Goal: Information Seeking & Learning: Learn about a topic

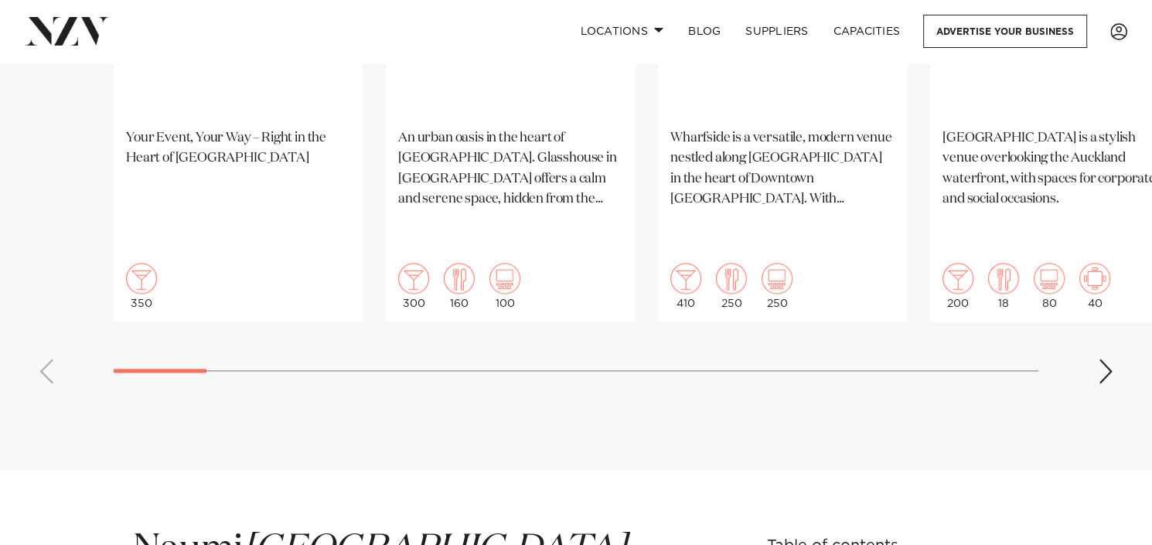
scroll to position [1547, 0]
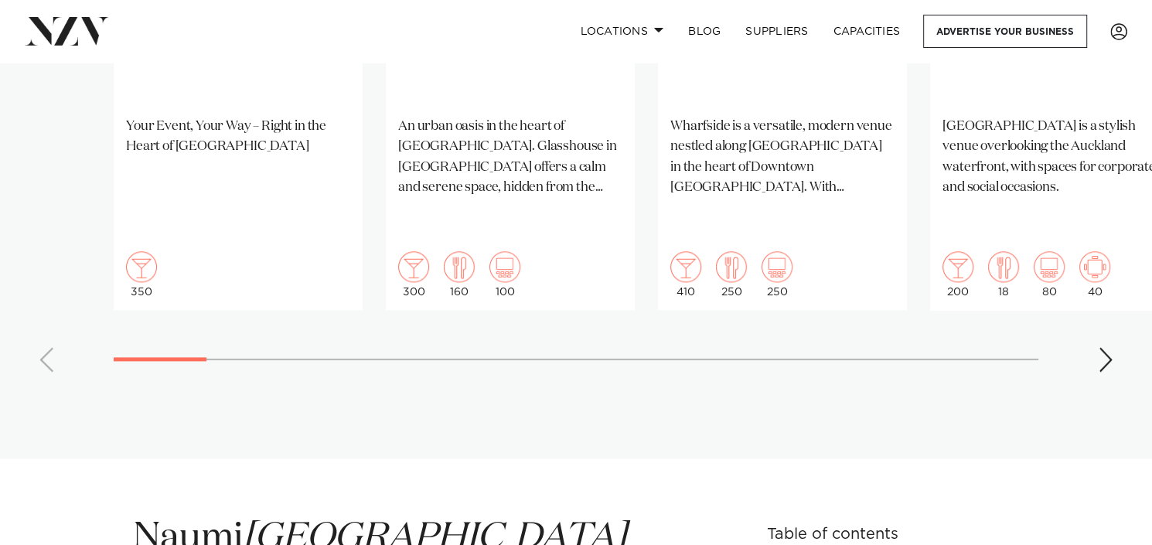
click at [1107, 347] on div "Next slide" at bounding box center [1105, 359] width 15 height 25
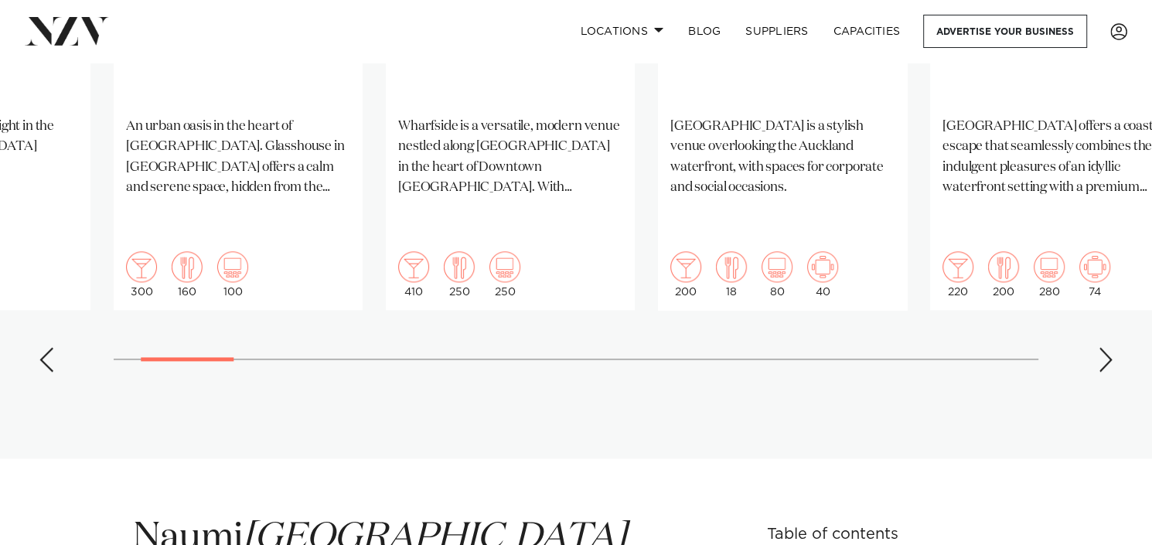
click at [1107, 347] on div "Next slide" at bounding box center [1105, 359] width 15 height 25
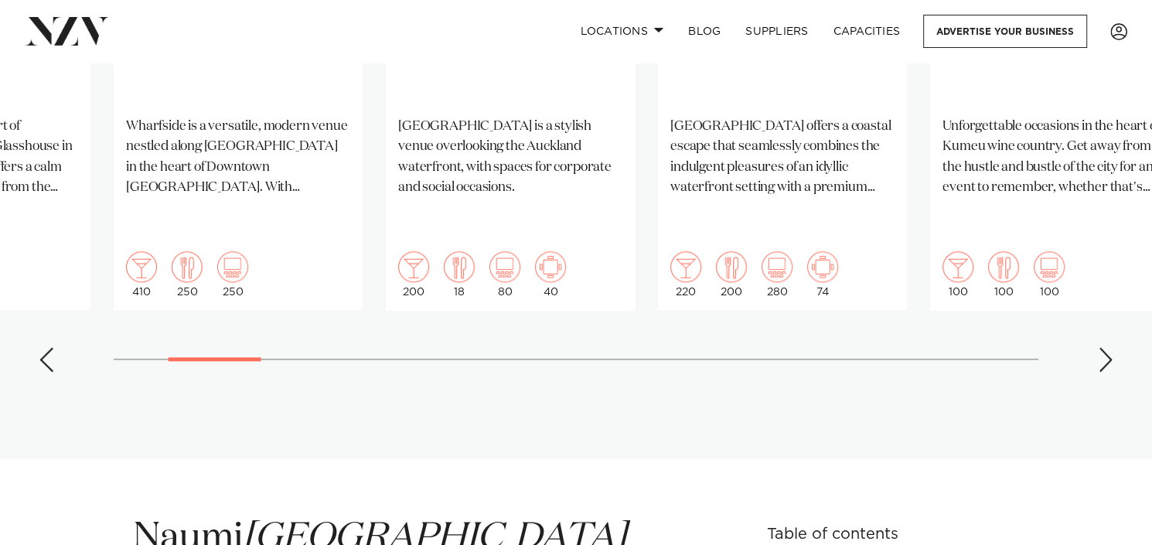
click at [1107, 347] on div "Next slide" at bounding box center [1105, 359] width 15 height 25
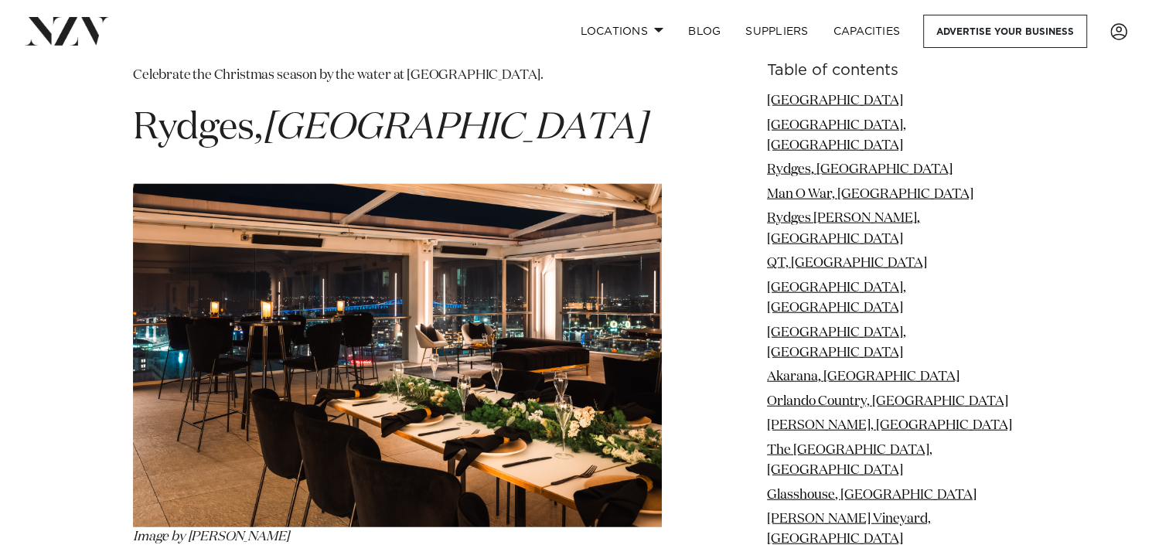
scroll to position [3158, 0]
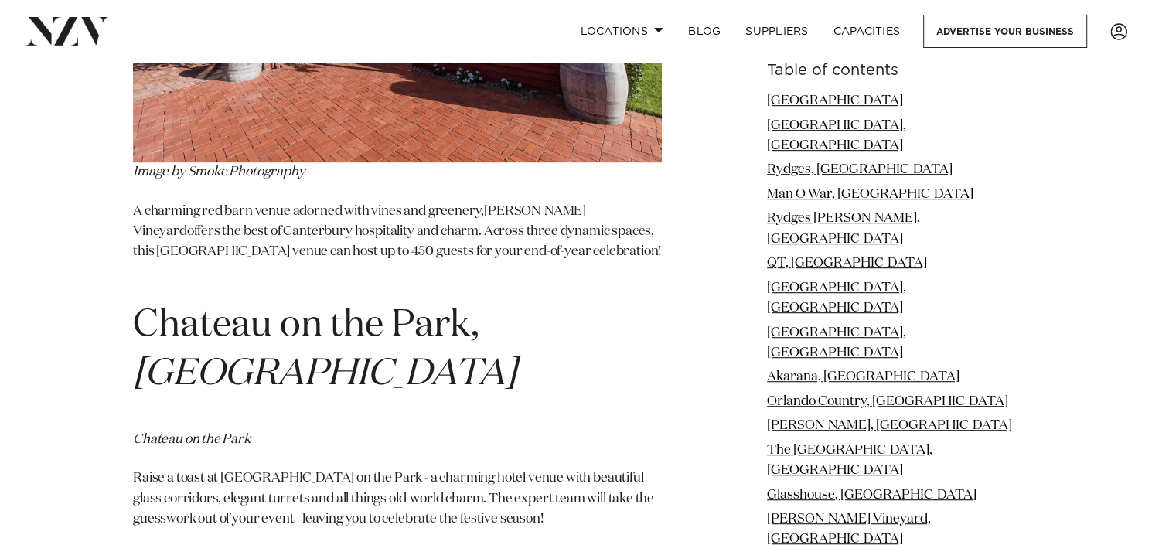
scroll to position [10526, 0]
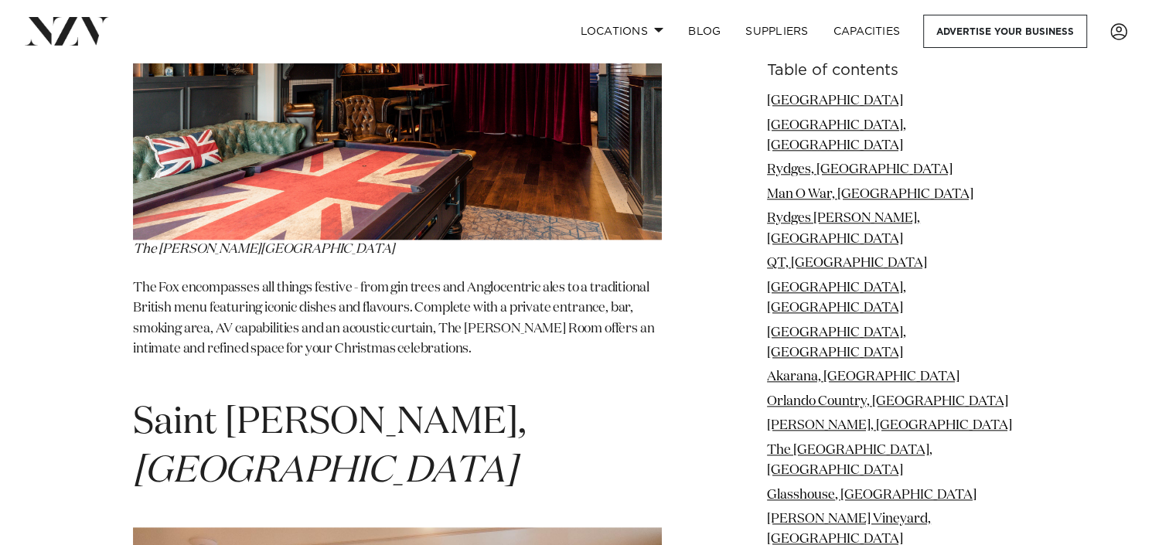
scroll to position [11196, 0]
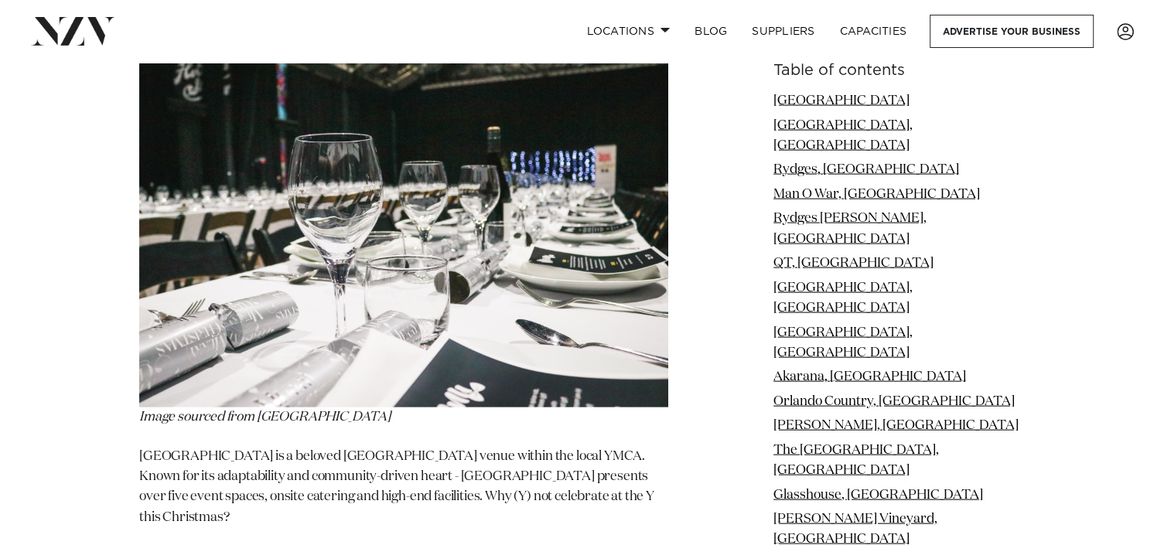
scroll to position [12368, 0]
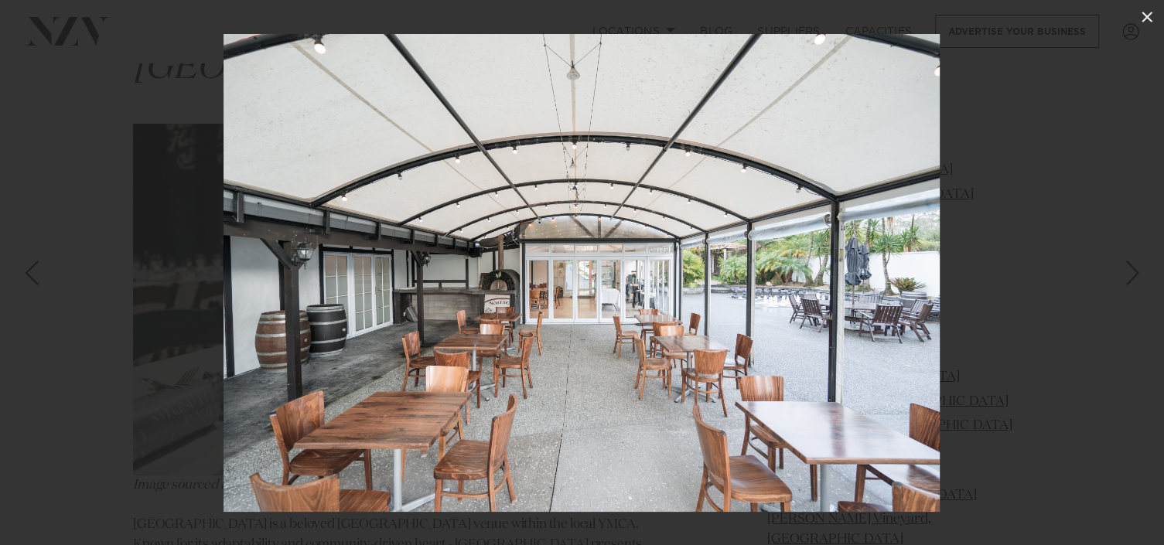
click at [1142, 16] on icon at bounding box center [1147, 17] width 19 height 19
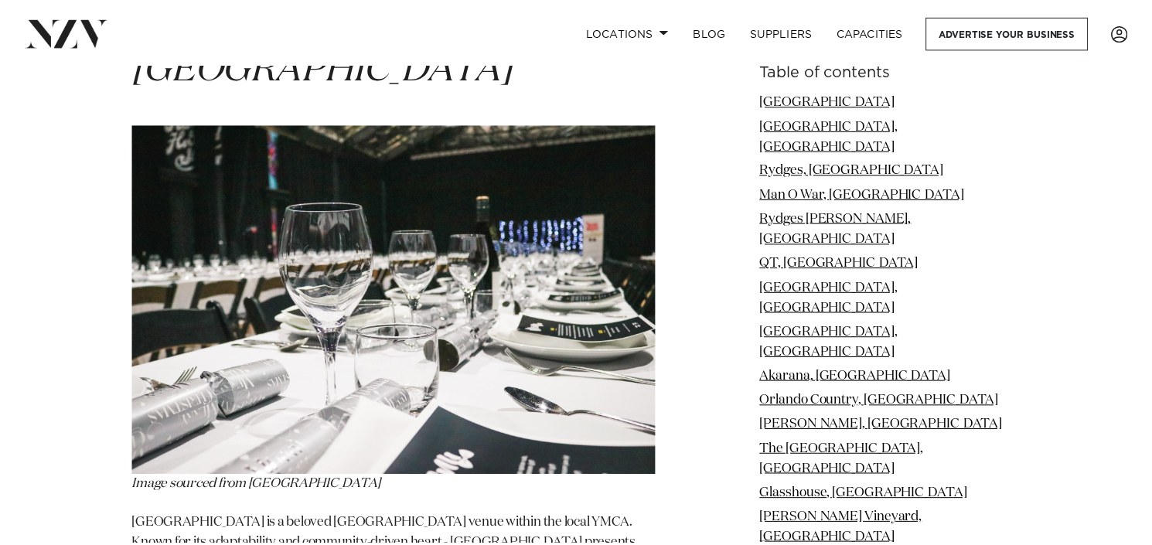
scroll to position [12366, 0]
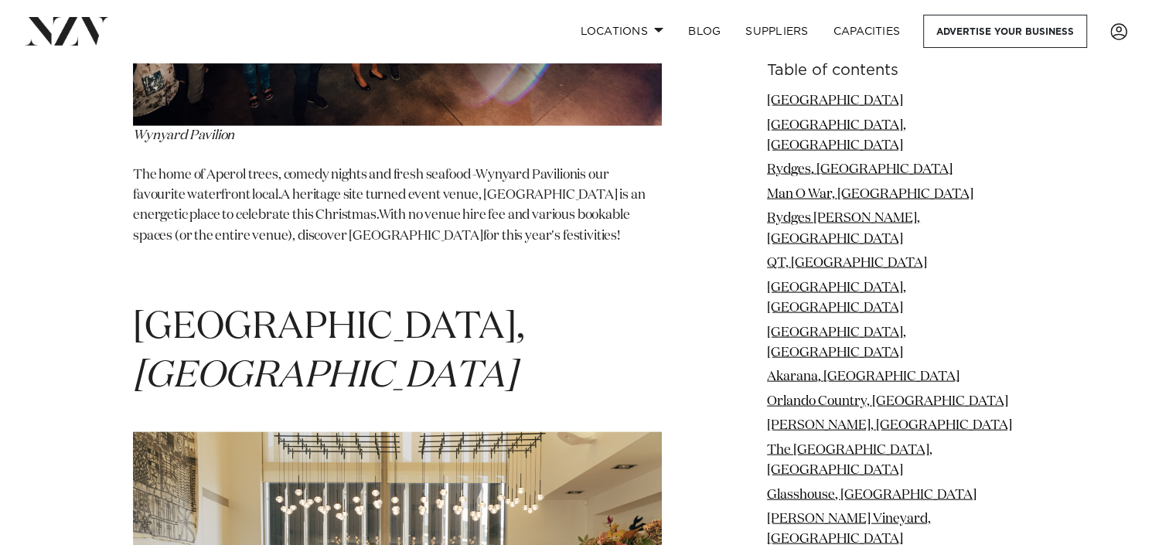
scroll to position [17288, 0]
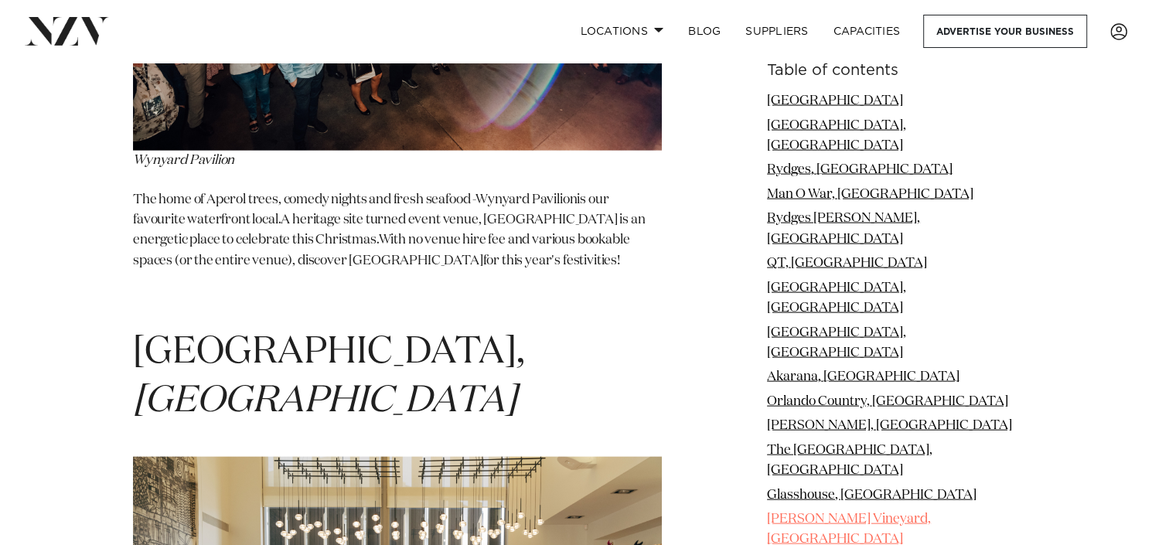
scroll to position [17211, 0]
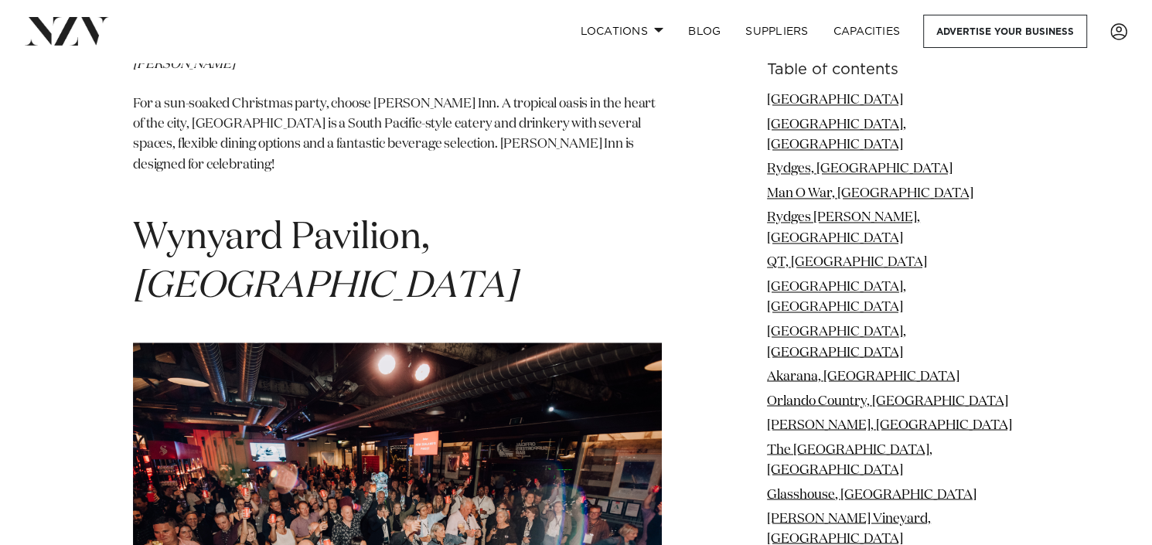
click at [954, 416] on li "[PERSON_NAME], [GEOGRAPHIC_DATA]" at bounding box center [893, 426] width 252 height 20
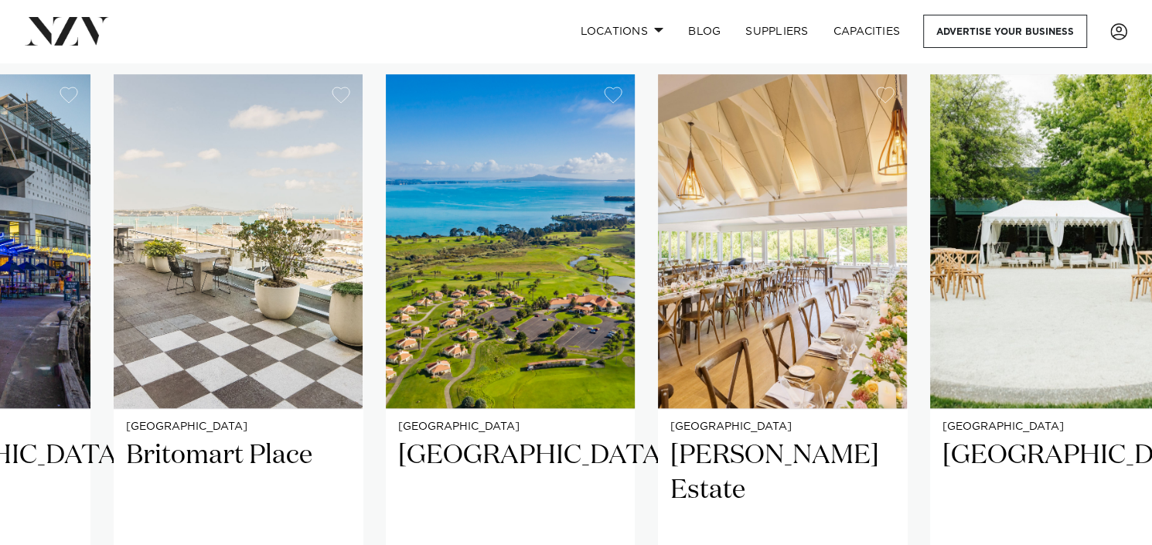
scroll to position [1160, 0]
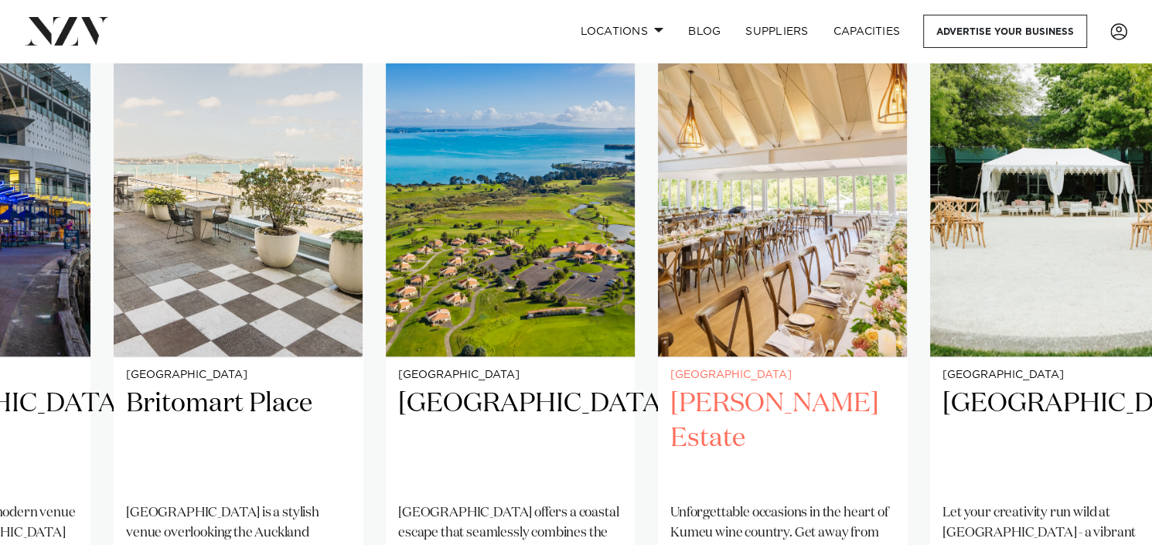
click at [751, 232] on img "6 / 34" at bounding box center [782, 189] width 249 height 334
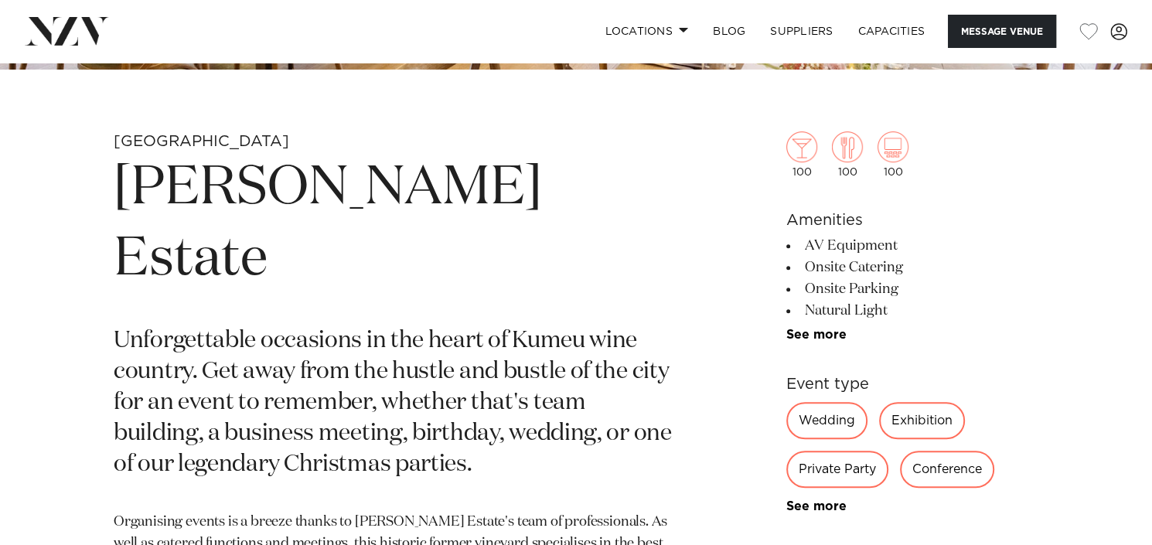
scroll to position [619, 0]
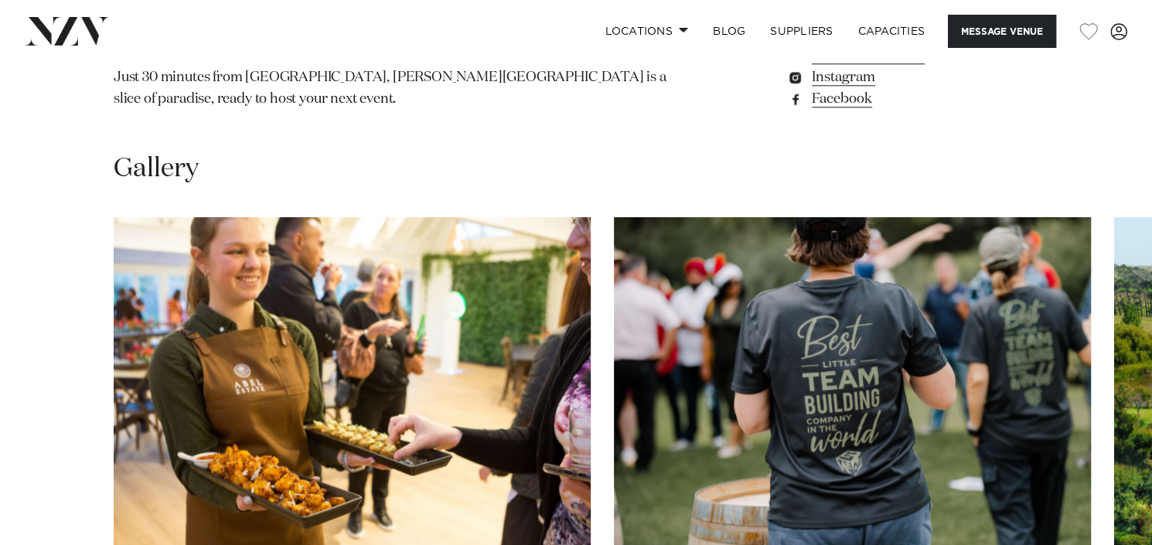
scroll to position [1392, 0]
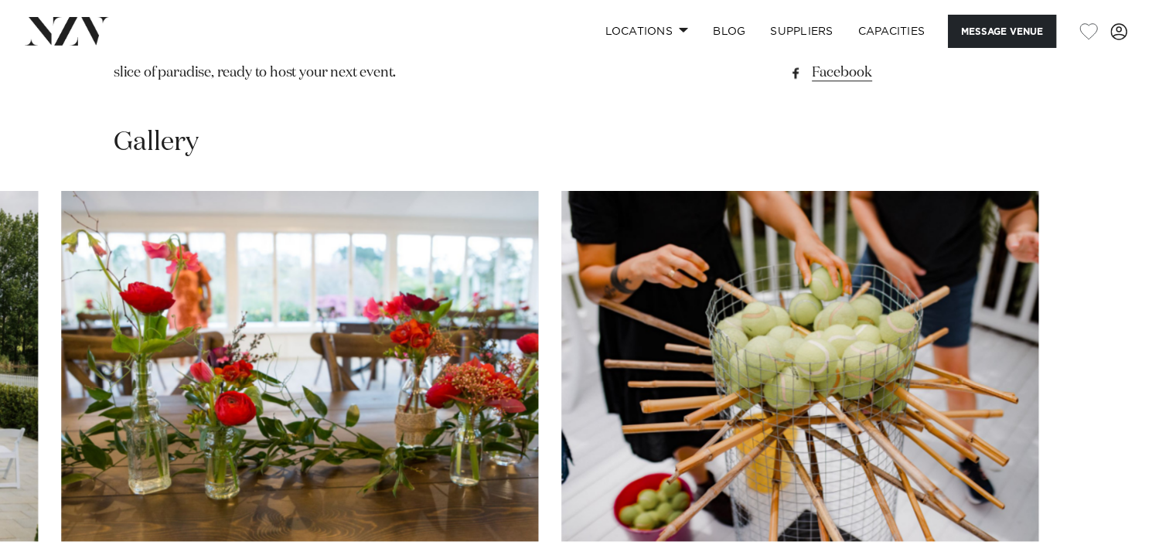
click at [1105, 515] on swiper-container at bounding box center [576, 403] width 1152 height 425
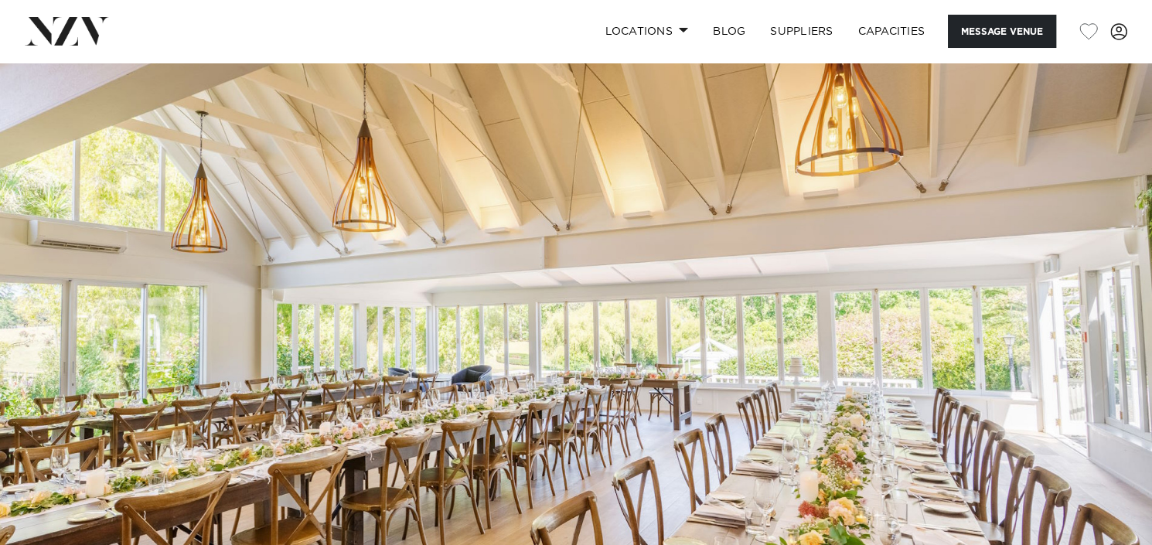
scroll to position [0, 0]
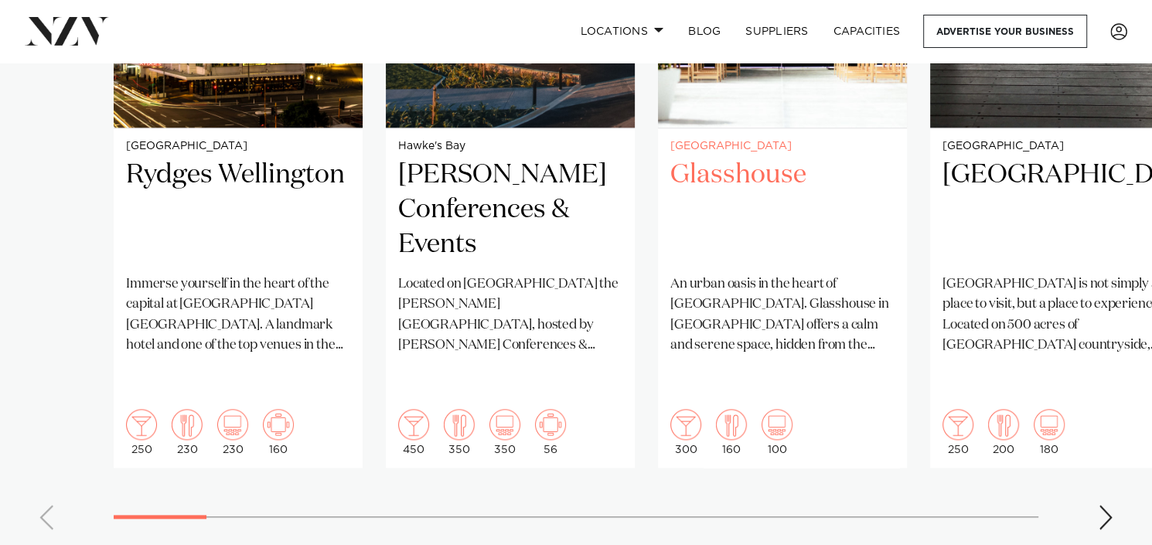
scroll to position [1392, 0]
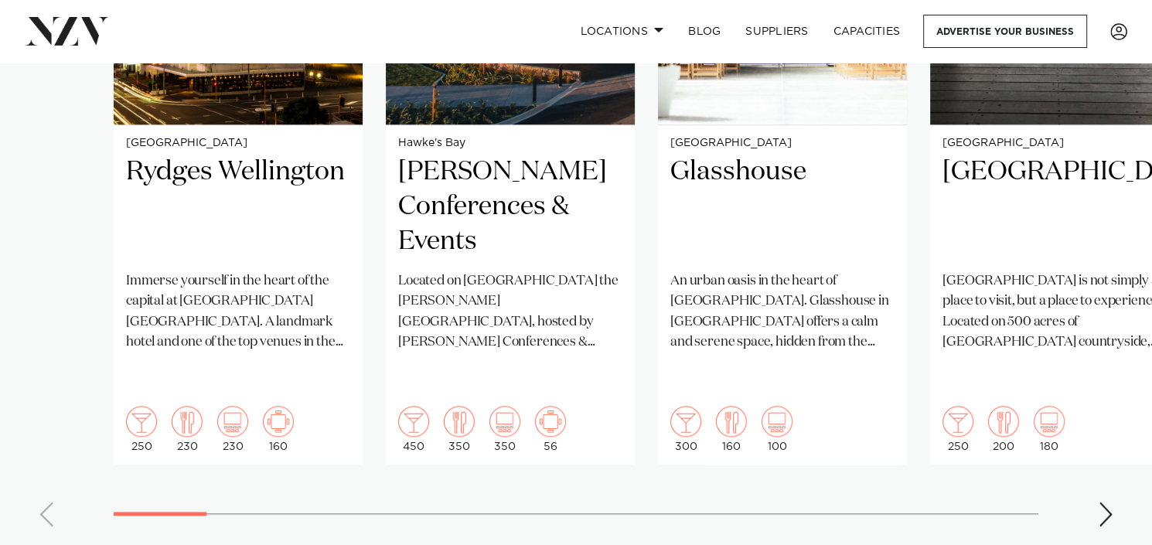
click at [1102, 502] on div "Next slide" at bounding box center [1105, 514] width 15 height 25
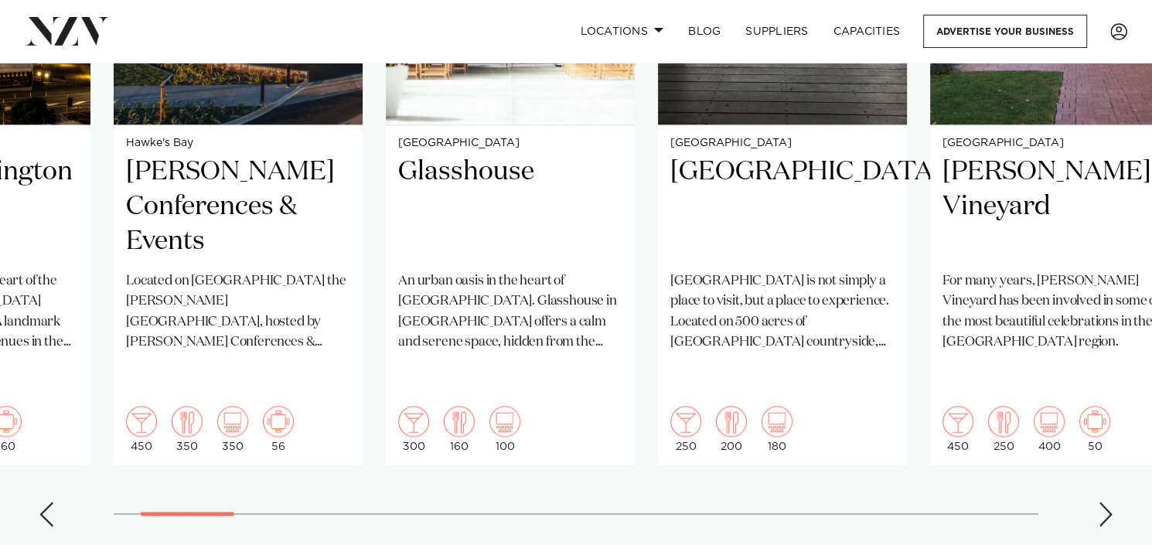
click at [1102, 502] on div "Next slide" at bounding box center [1105, 514] width 15 height 25
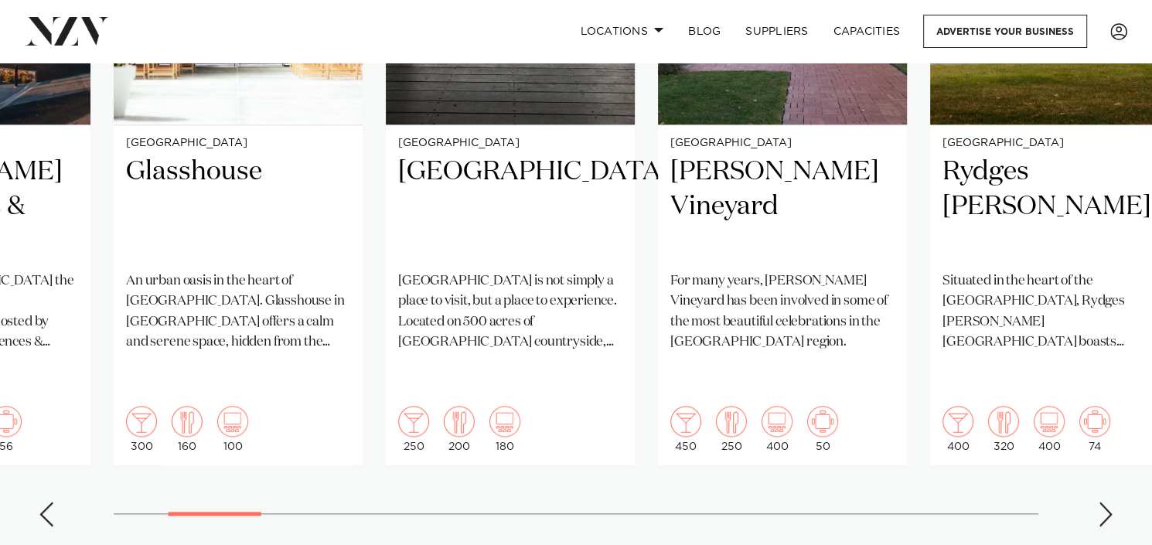
click at [1102, 502] on div "Next slide" at bounding box center [1105, 514] width 15 height 25
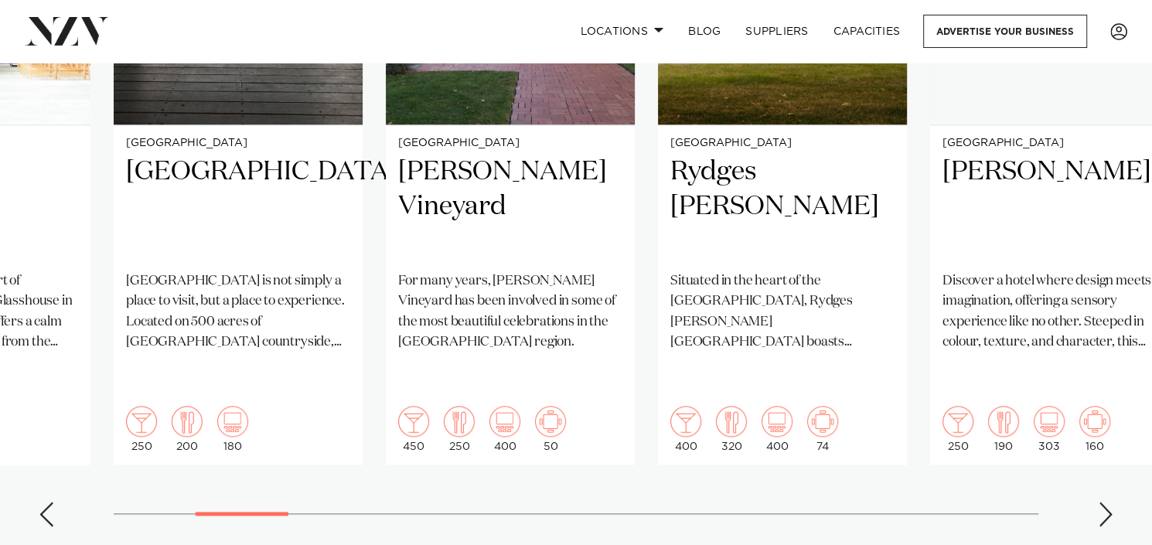
click at [1102, 502] on div "Next slide" at bounding box center [1105, 514] width 15 height 25
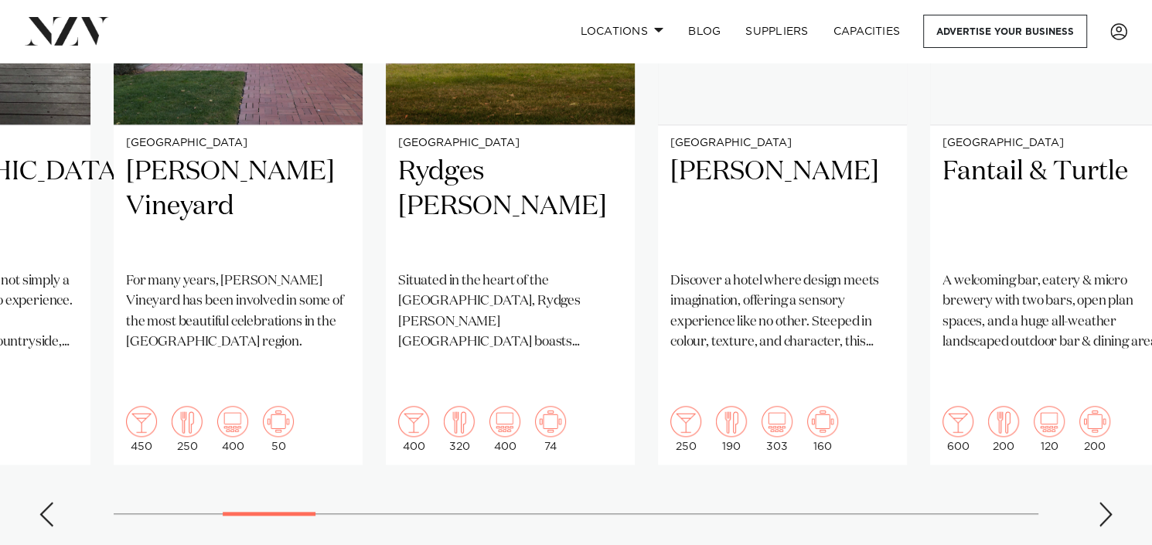
click at [1102, 502] on div "Next slide" at bounding box center [1105, 514] width 15 height 25
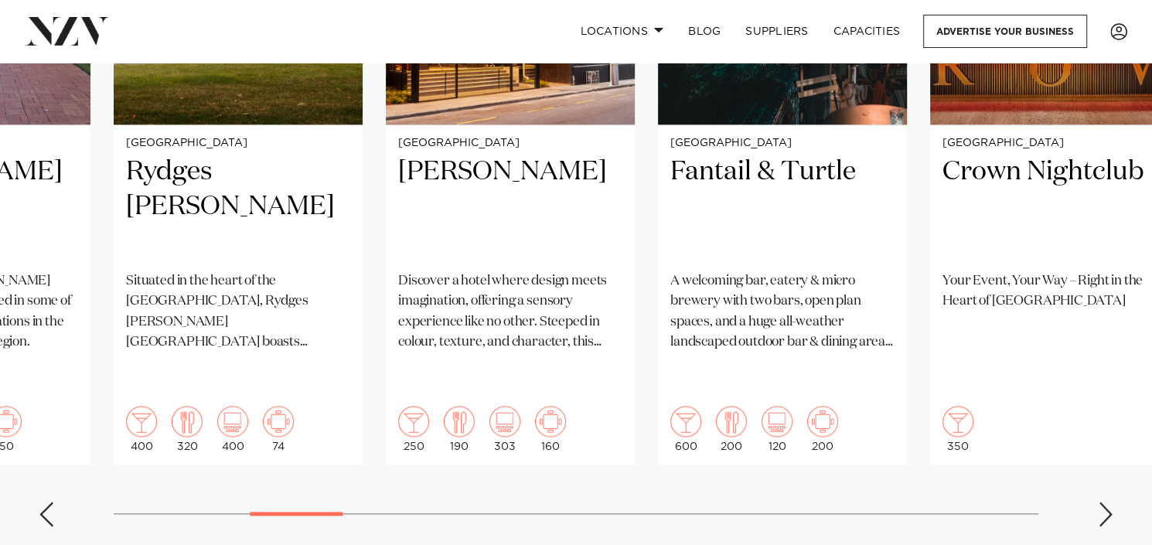
click at [1102, 502] on div "Next slide" at bounding box center [1105, 514] width 15 height 25
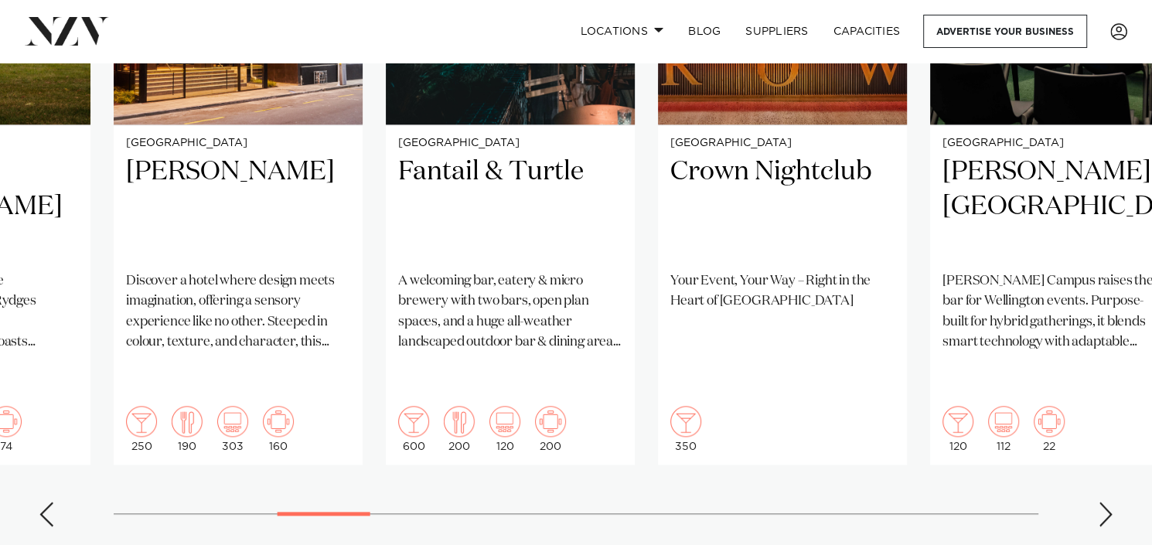
click at [1102, 502] on div "Next slide" at bounding box center [1105, 514] width 15 height 25
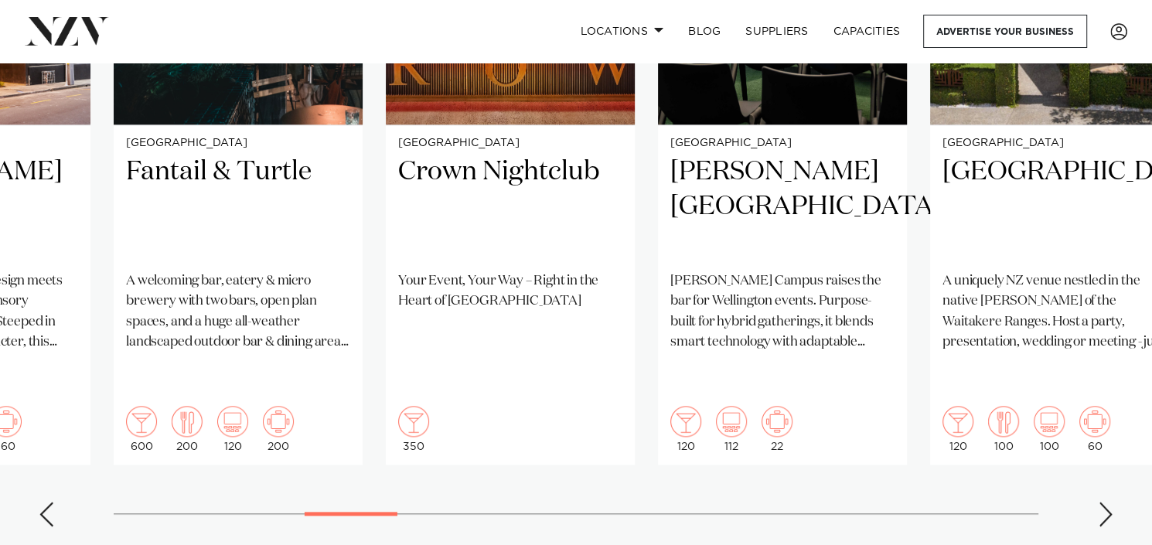
click at [1102, 502] on div "Next slide" at bounding box center [1105, 514] width 15 height 25
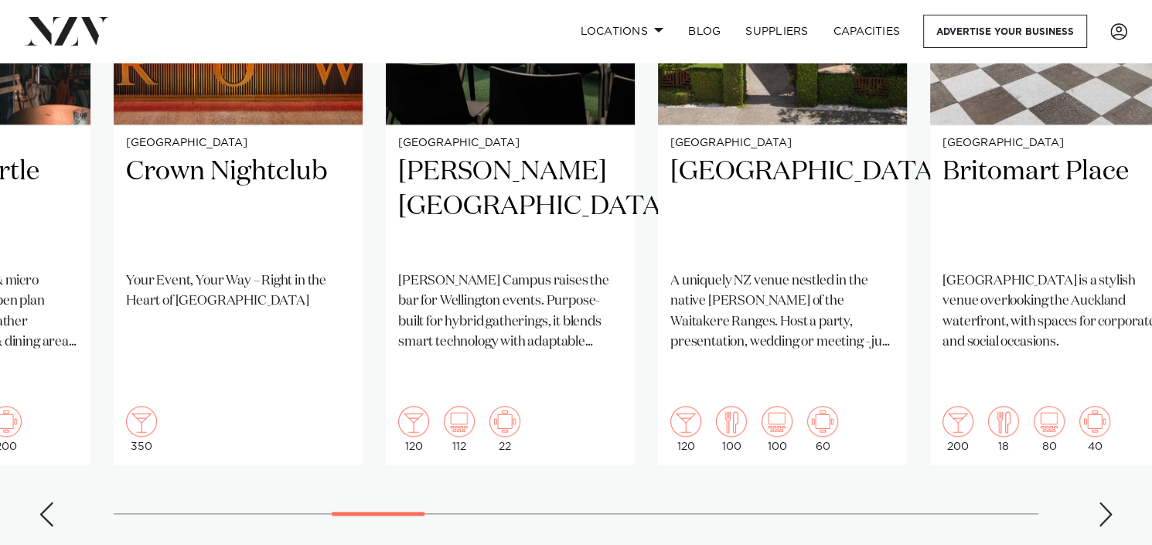
click at [1102, 502] on div "Next slide" at bounding box center [1105, 514] width 15 height 25
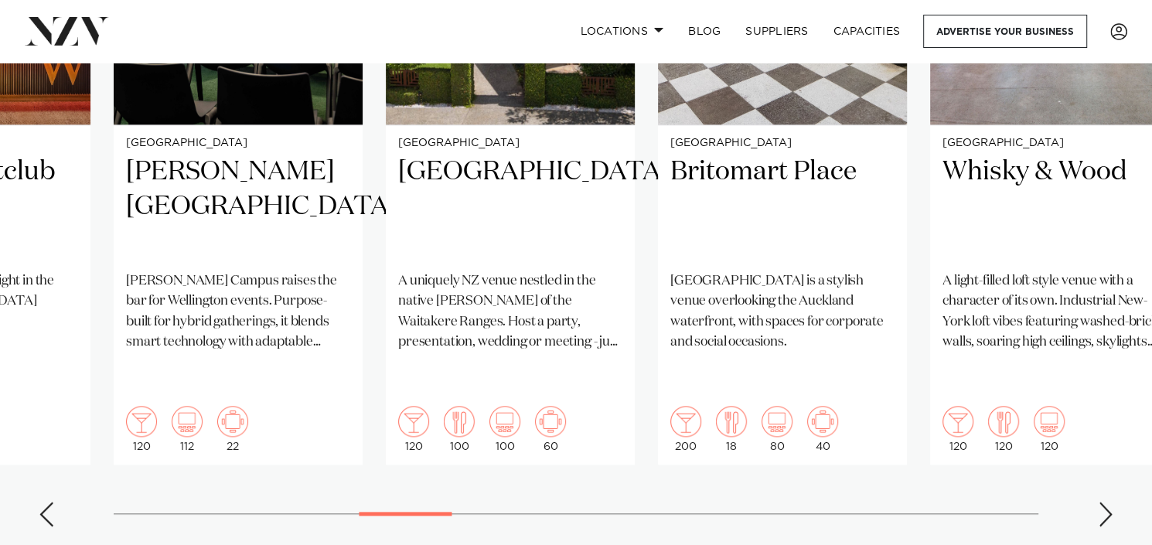
click at [1102, 502] on div "Next slide" at bounding box center [1105, 514] width 15 height 25
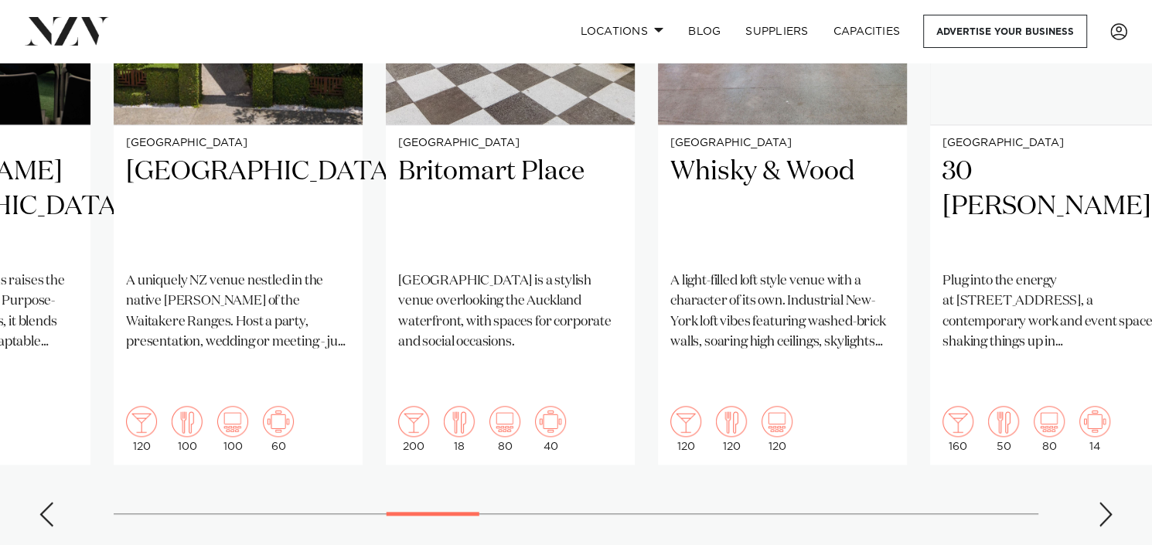
click at [1102, 502] on div "Next slide" at bounding box center [1105, 514] width 15 height 25
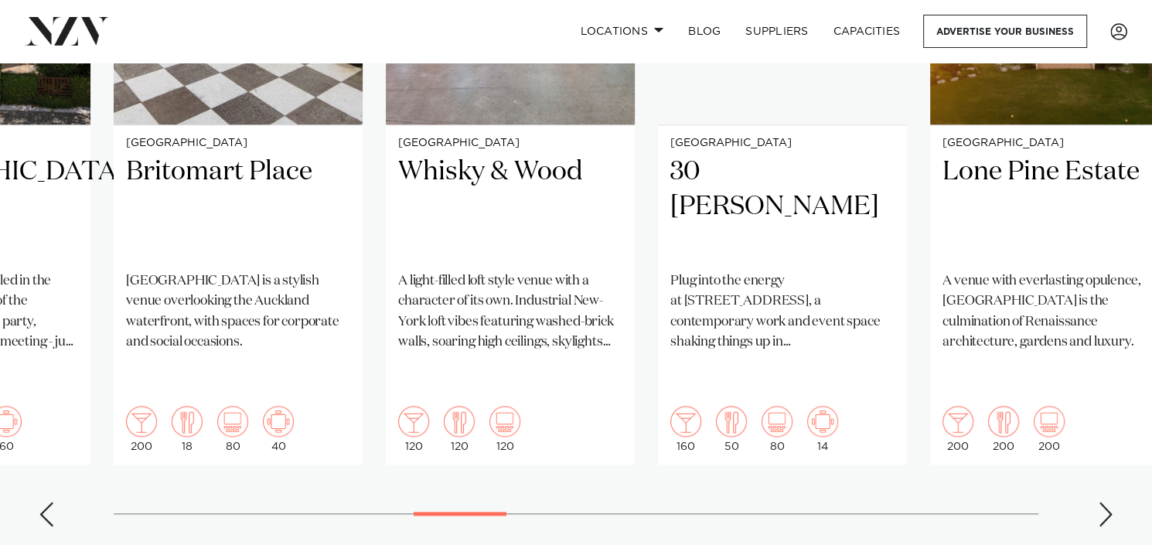
click at [1102, 502] on div "Next slide" at bounding box center [1105, 514] width 15 height 25
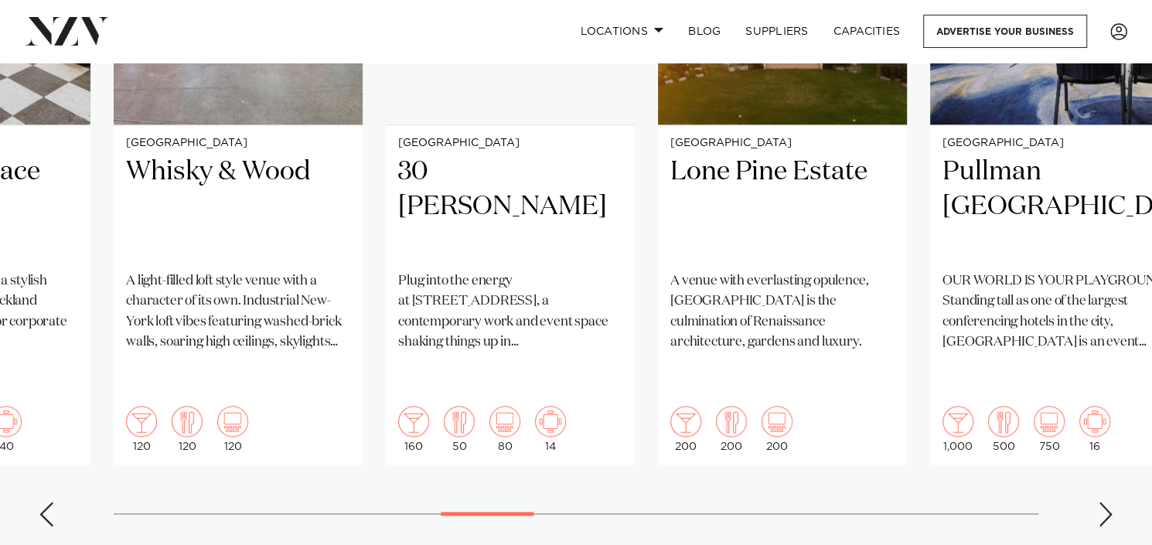
click at [1102, 502] on div "Next slide" at bounding box center [1105, 514] width 15 height 25
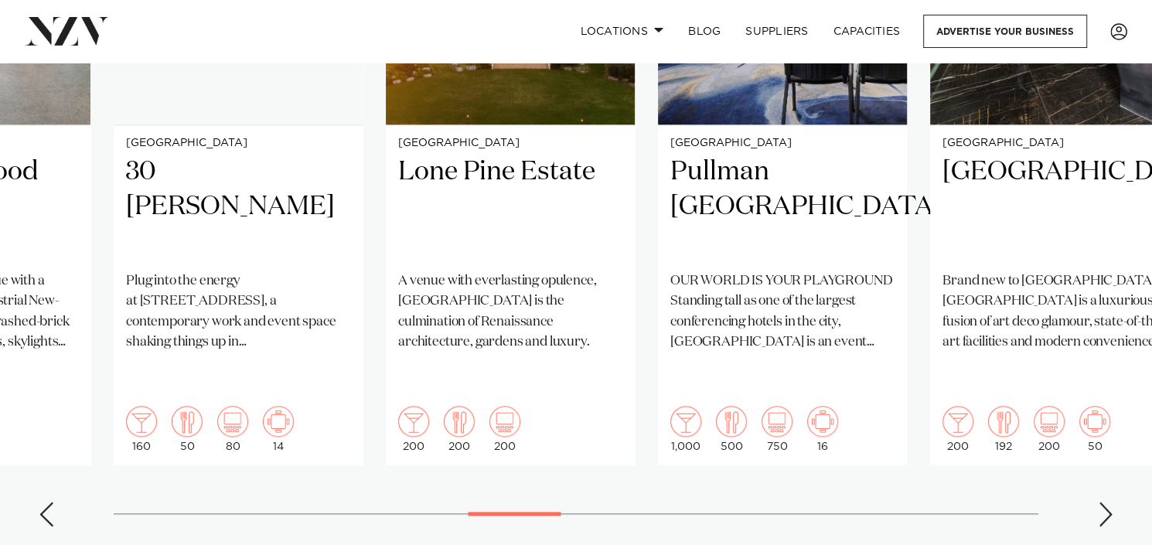
click at [1102, 502] on div "Next slide" at bounding box center [1105, 514] width 15 height 25
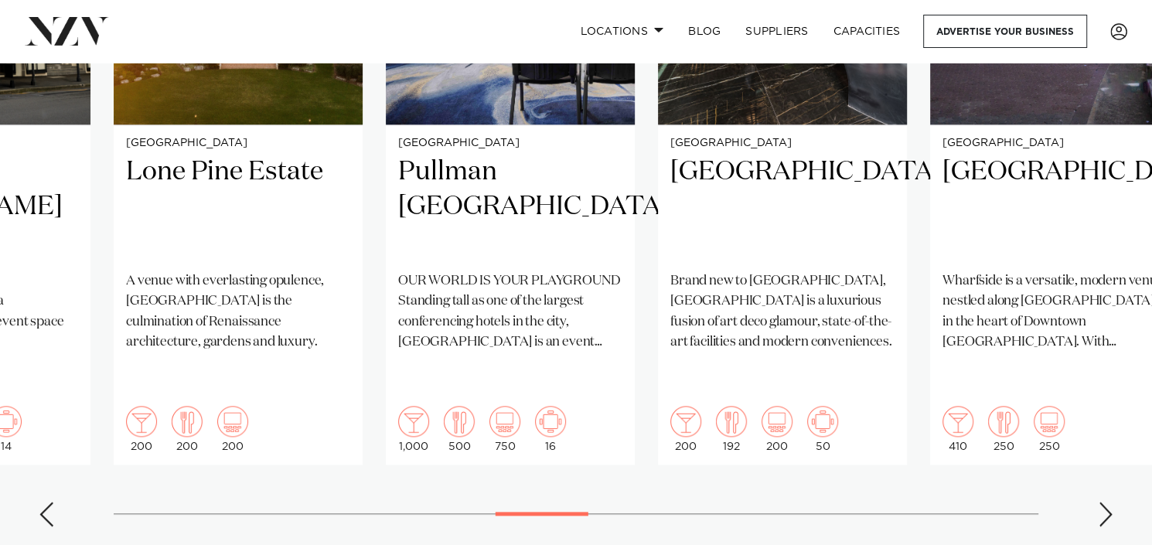
click at [1102, 502] on div "Next slide" at bounding box center [1105, 514] width 15 height 25
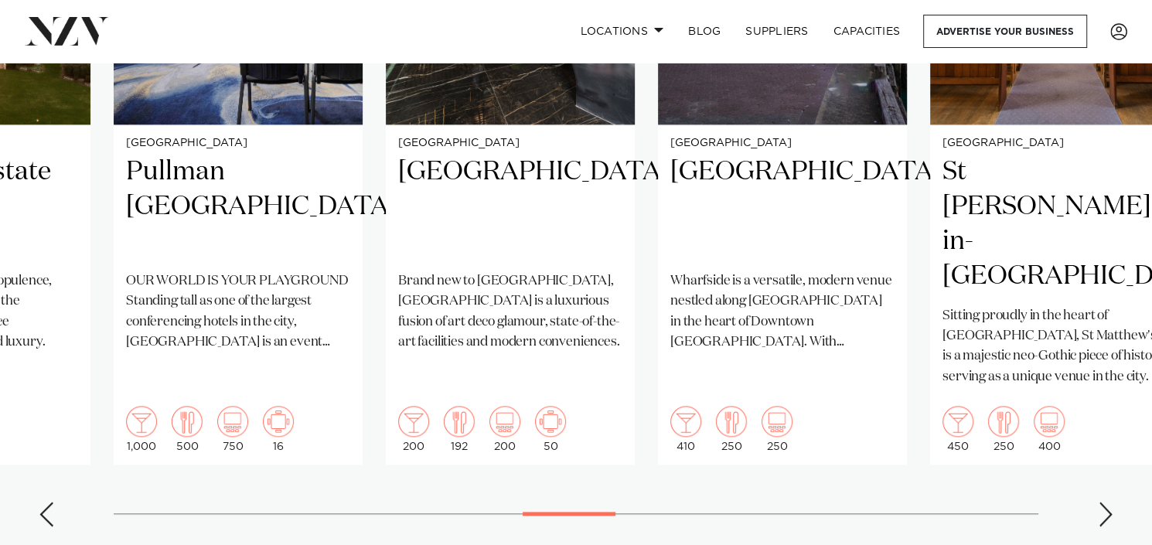
click at [1102, 502] on div "Next slide" at bounding box center [1105, 514] width 15 height 25
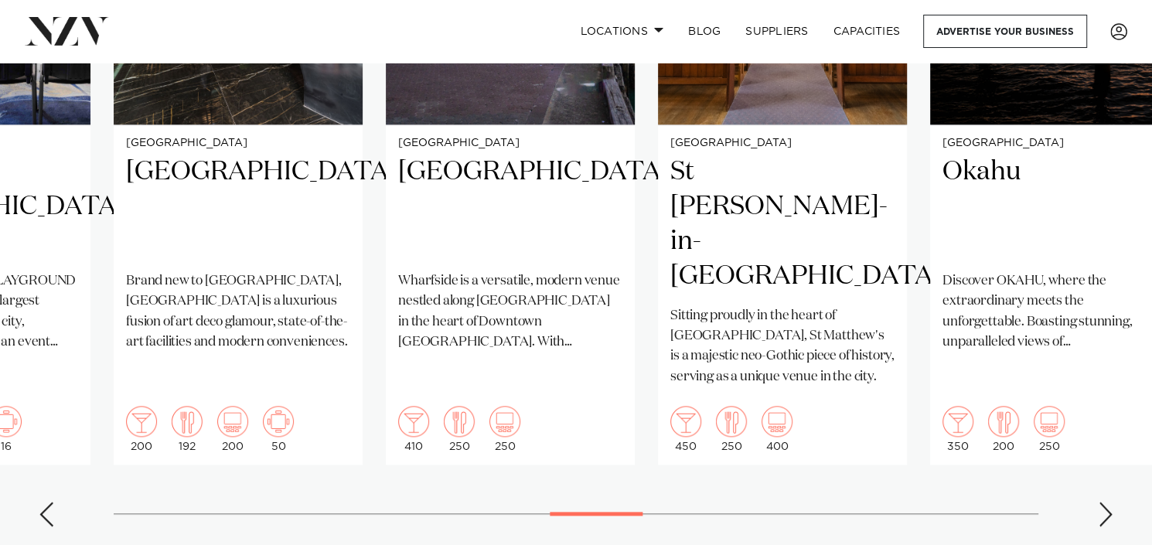
click at [1102, 502] on div "Next slide" at bounding box center [1105, 514] width 15 height 25
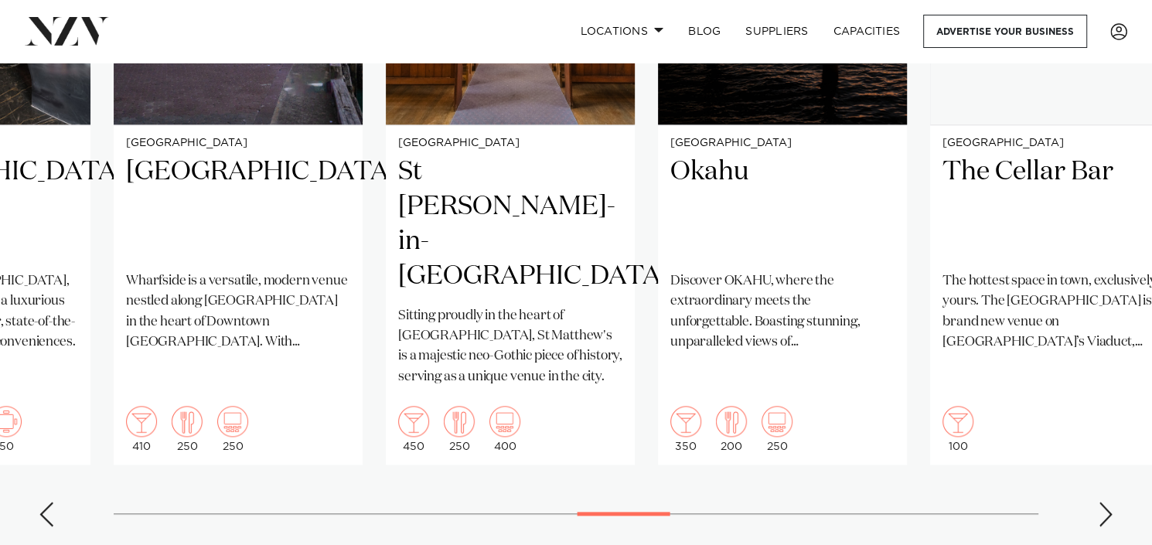
click at [1102, 502] on div "Next slide" at bounding box center [1105, 514] width 15 height 25
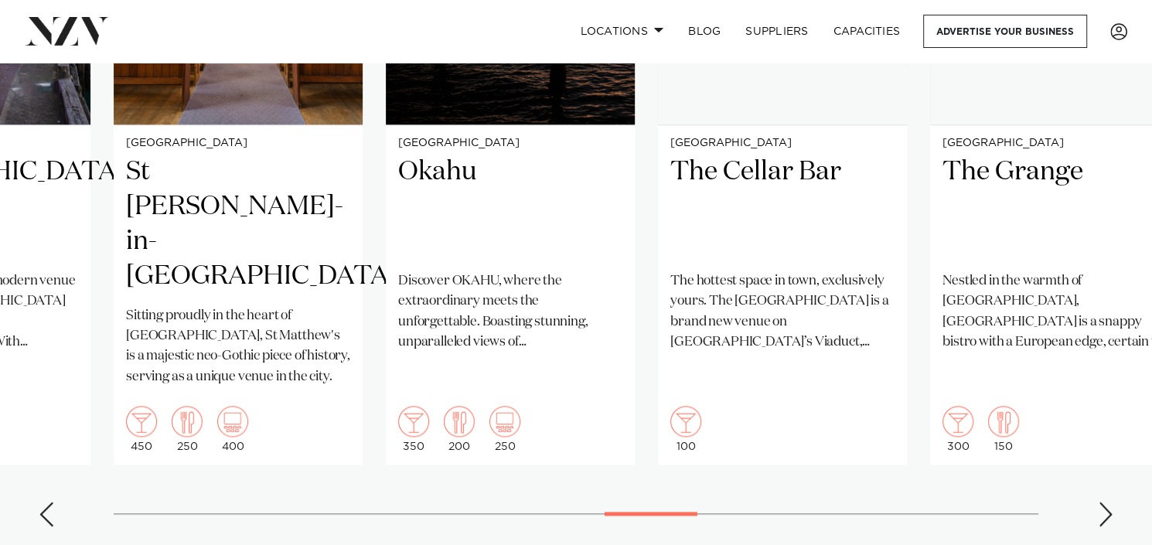
click at [1102, 502] on div "Next slide" at bounding box center [1105, 514] width 15 height 25
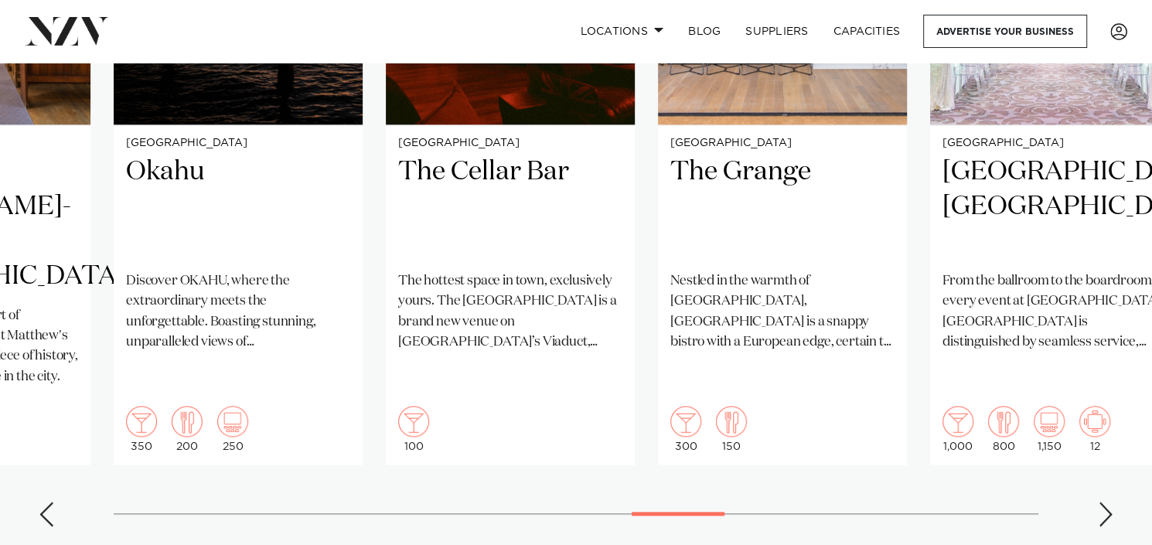
click at [1102, 502] on div "Next slide" at bounding box center [1105, 514] width 15 height 25
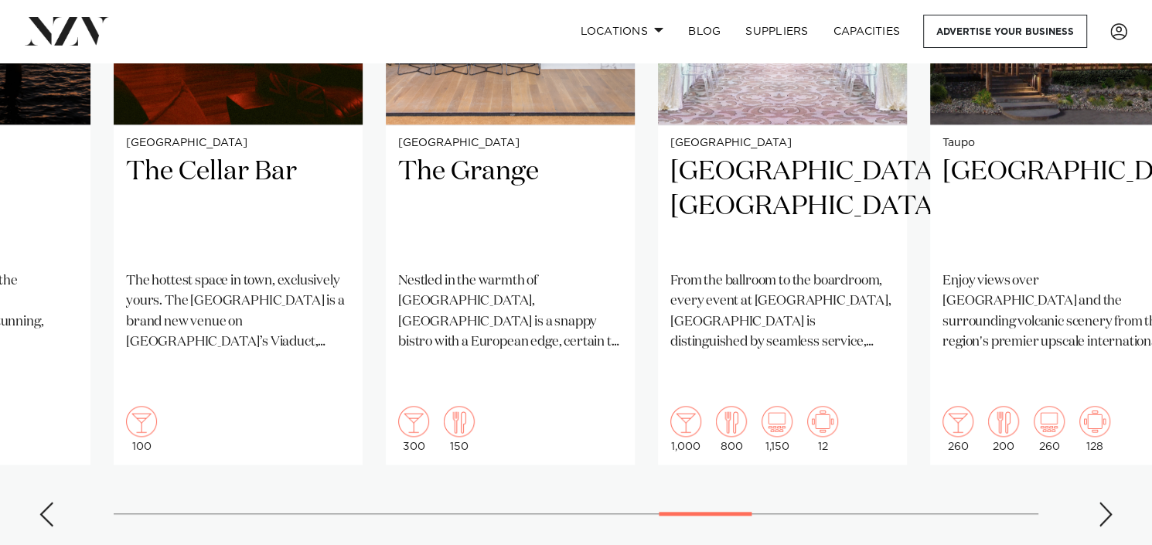
click at [1102, 502] on div "Next slide" at bounding box center [1105, 514] width 15 height 25
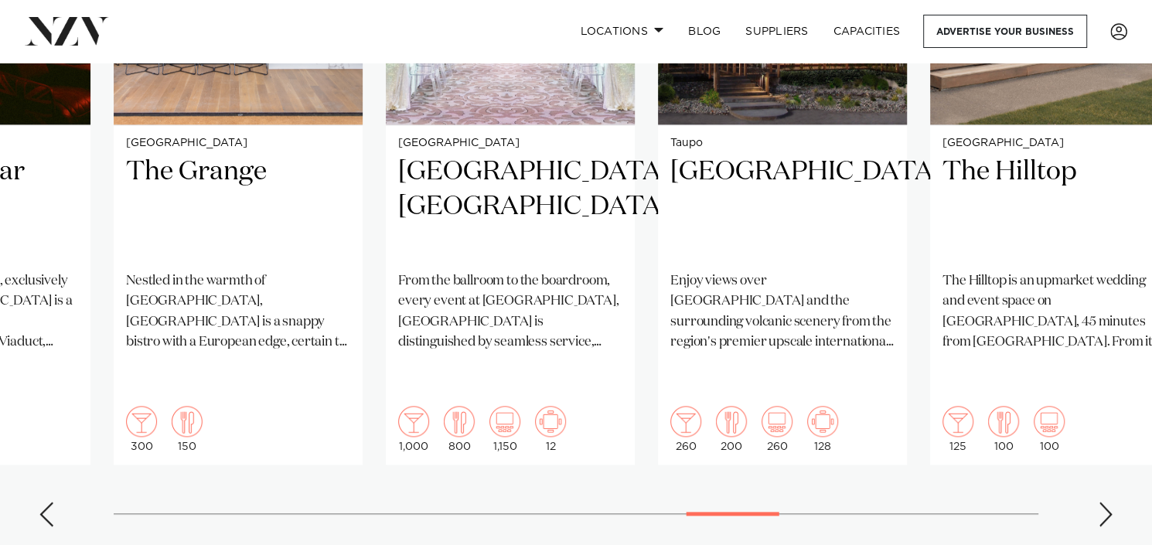
click at [1102, 502] on div "Next slide" at bounding box center [1105, 514] width 15 height 25
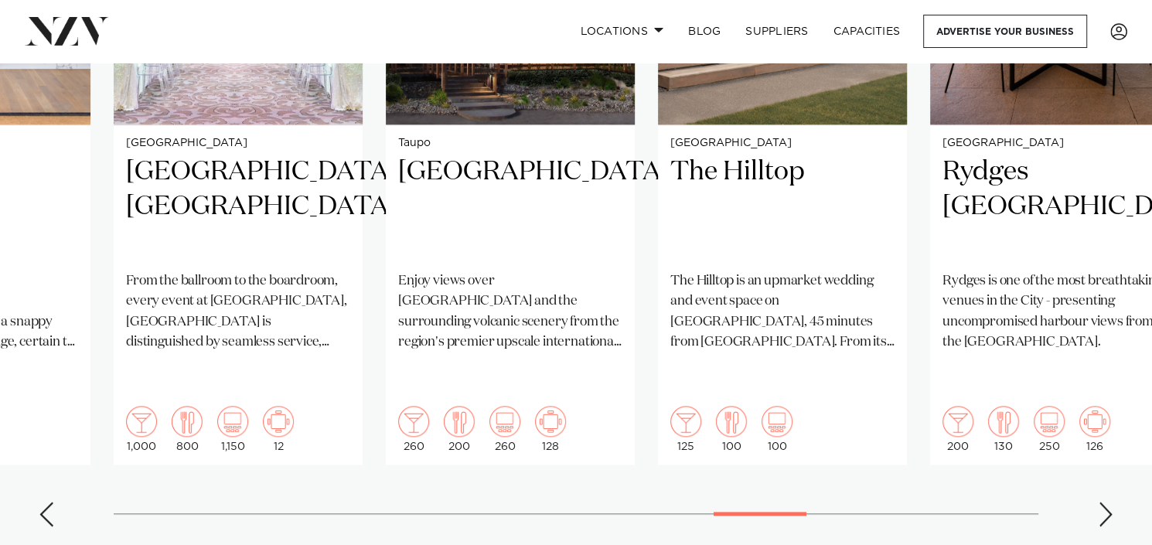
click at [1102, 502] on div "Next slide" at bounding box center [1105, 514] width 15 height 25
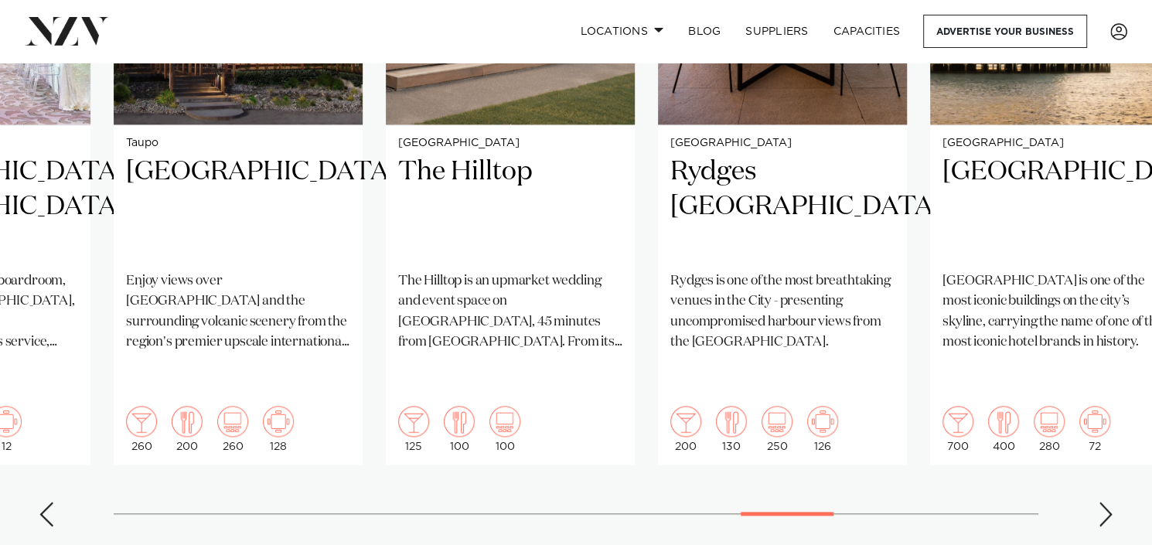
click at [1102, 502] on div "Next slide" at bounding box center [1105, 514] width 15 height 25
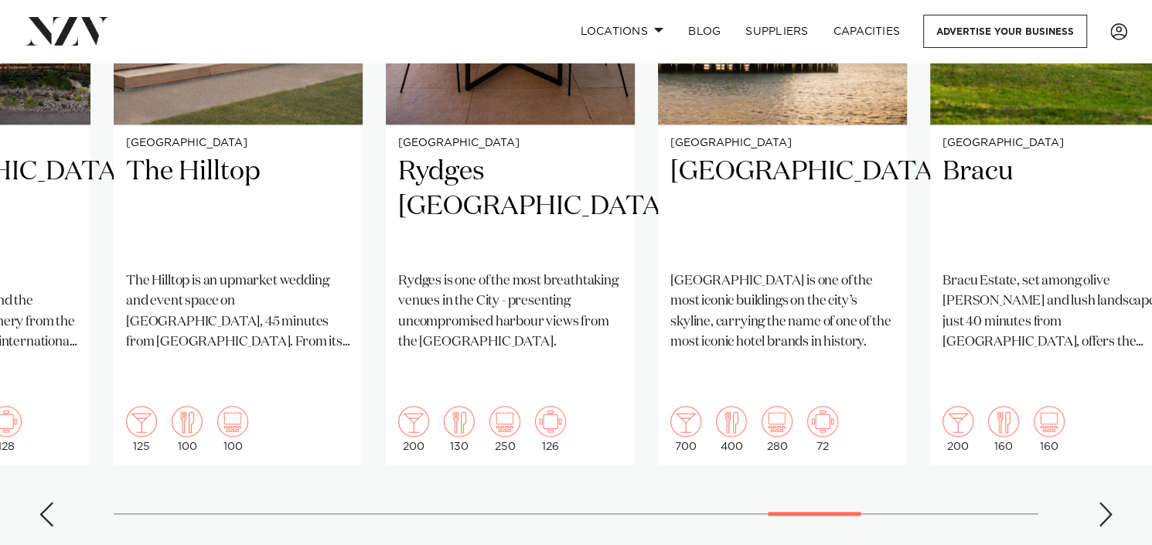
click at [1102, 502] on div "Next slide" at bounding box center [1105, 514] width 15 height 25
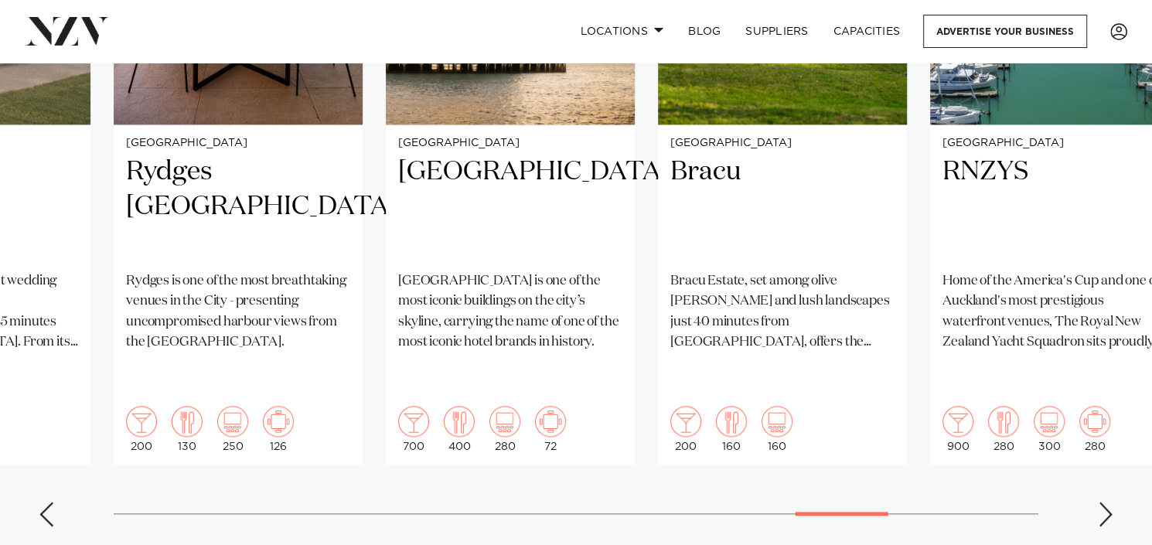
click at [1102, 502] on div "Next slide" at bounding box center [1105, 514] width 15 height 25
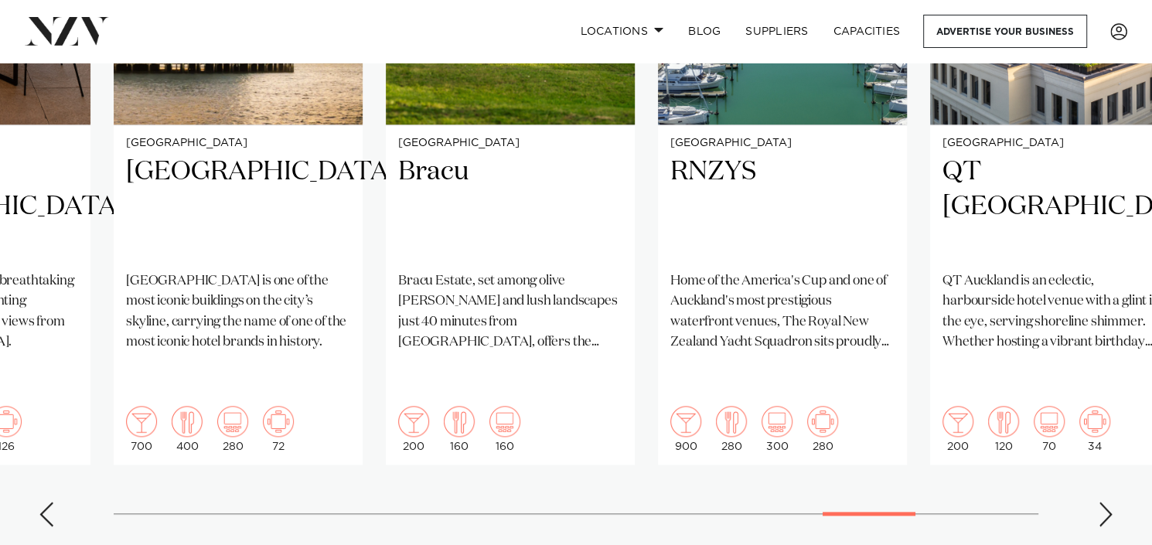
click at [1102, 502] on div "Next slide" at bounding box center [1105, 514] width 15 height 25
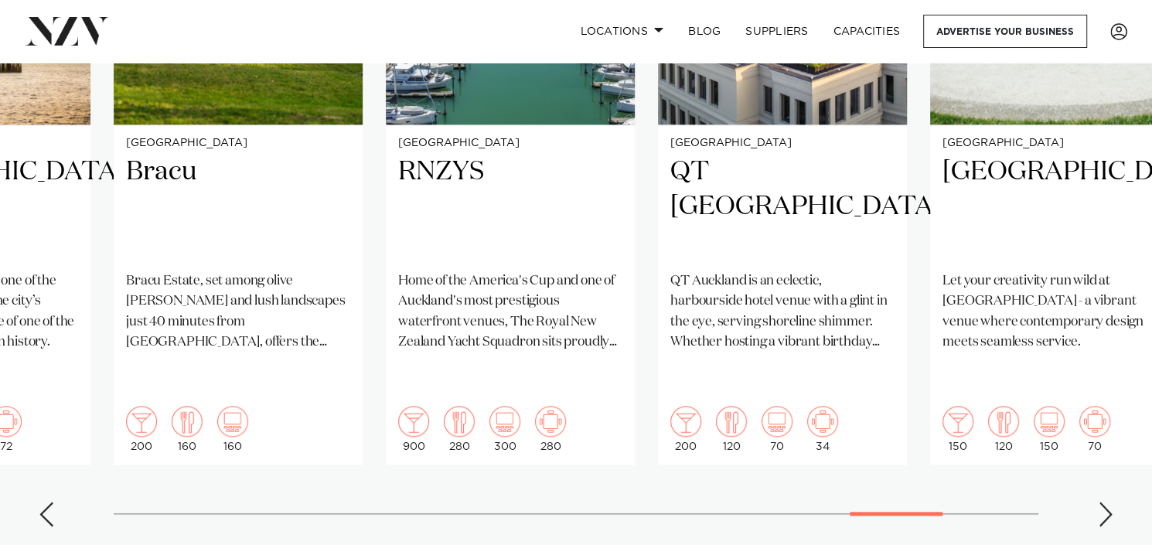
click at [1102, 502] on div "Next slide" at bounding box center [1105, 514] width 15 height 25
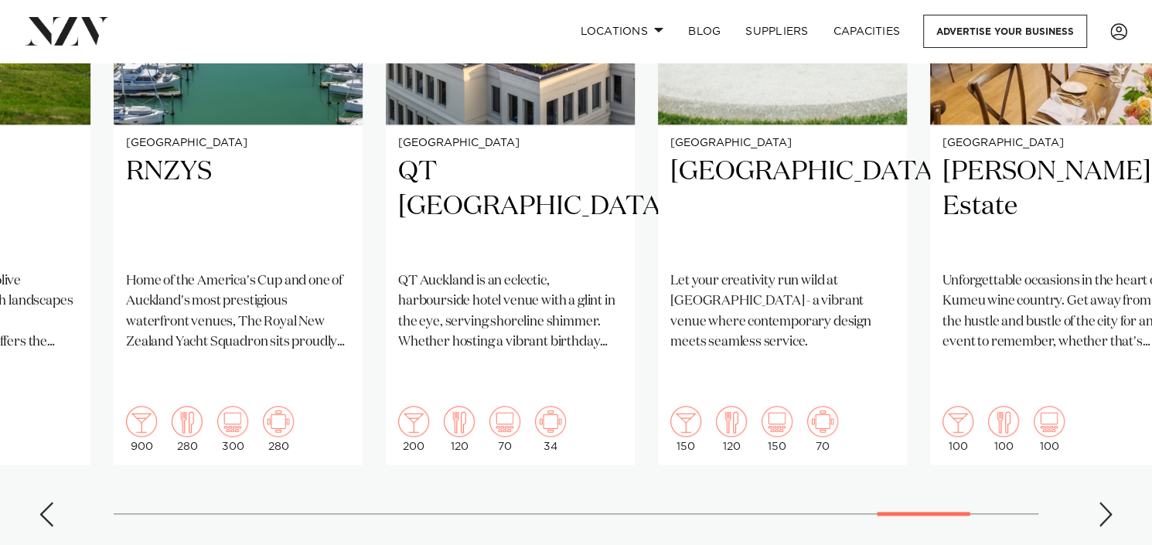
click at [1102, 502] on div "Next slide" at bounding box center [1105, 514] width 15 height 25
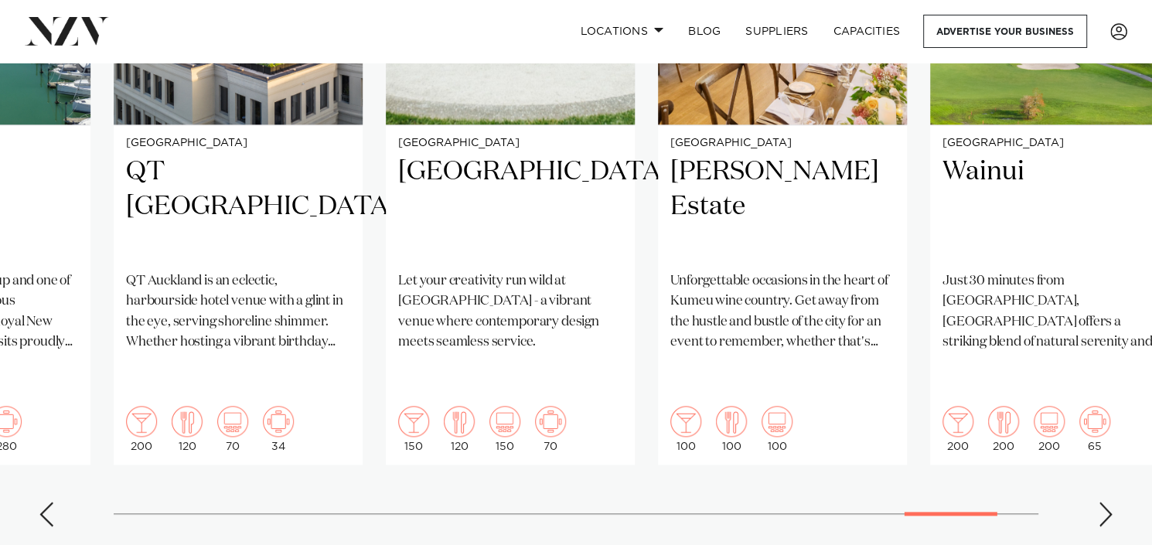
click at [1102, 502] on div "Next slide" at bounding box center [1105, 514] width 15 height 25
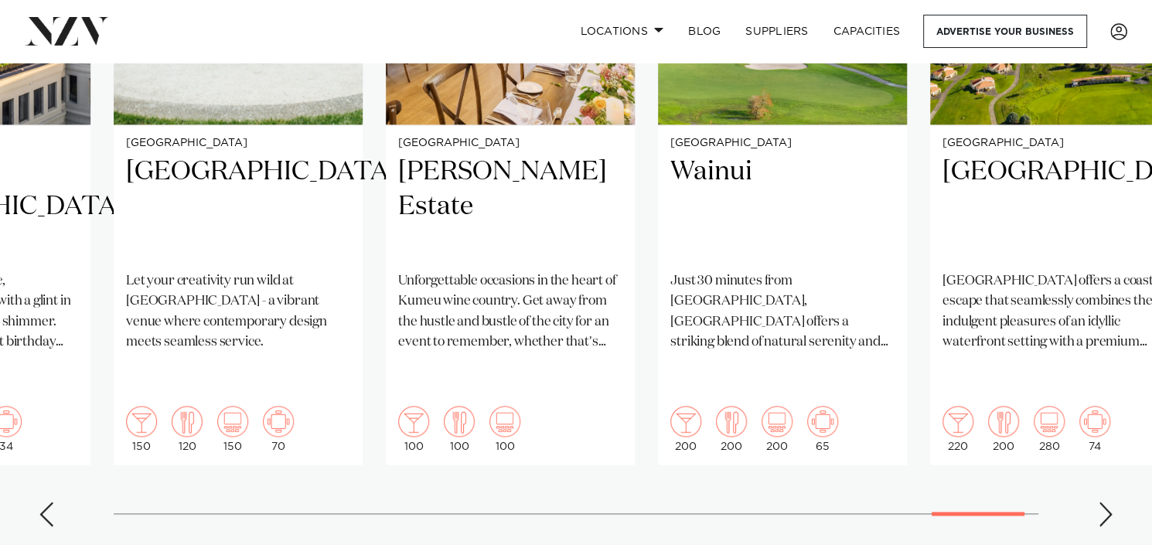
click at [1102, 502] on div "Next slide" at bounding box center [1105, 514] width 15 height 25
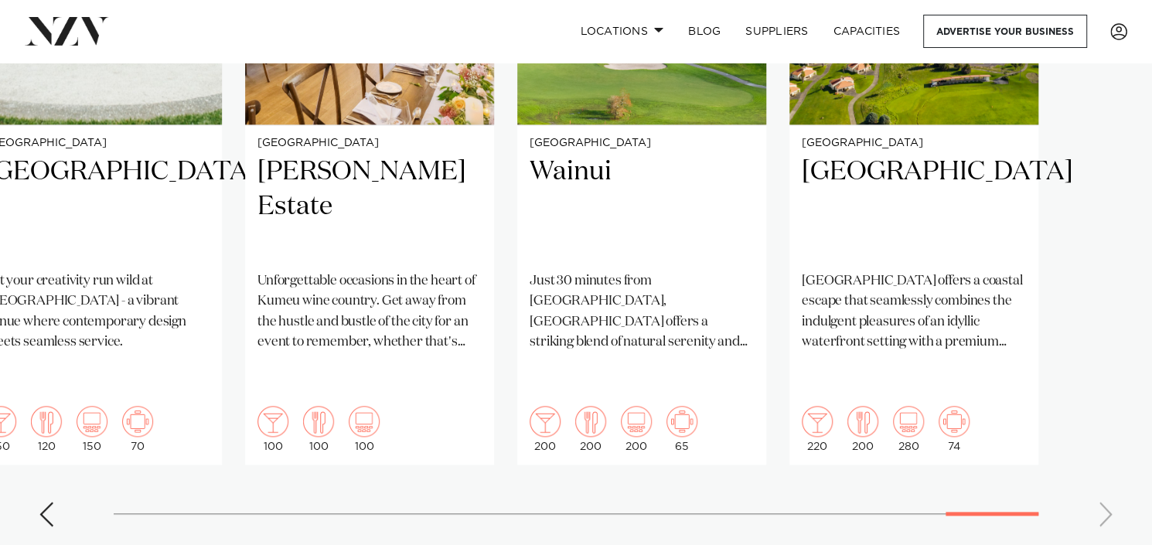
click at [1102, 424] on swiper-container "Wellington Rydges [GEOGRAPHIC_DATA] Immerse yourself in the heart of the capita…" at bounding box center [576, 164] width 1152 height 749
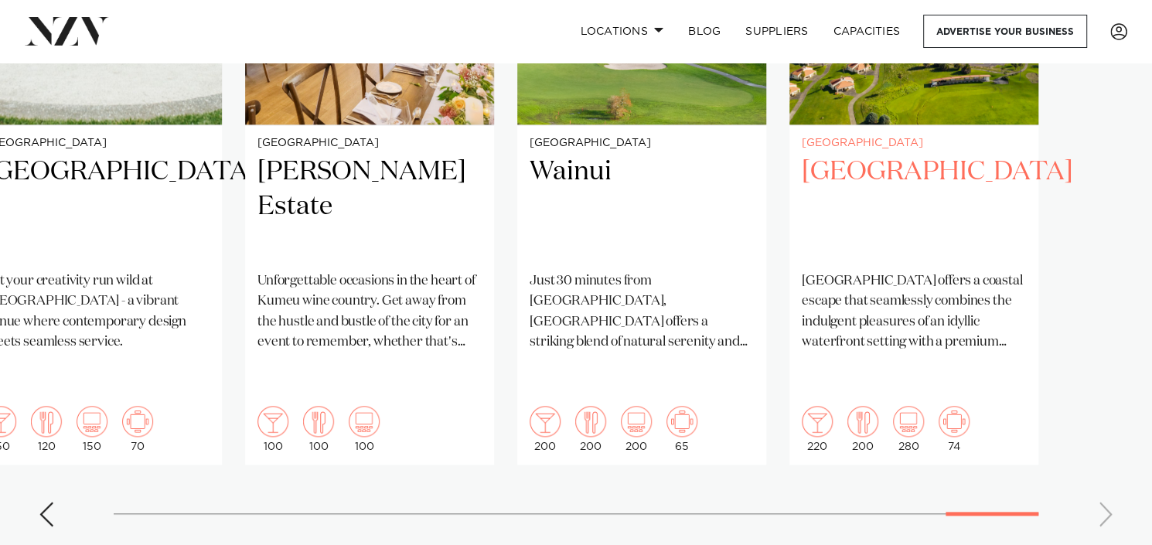
click at [866, 171] on h2 "[GEOGRAPHIC_DATA]" at bounding box center [914, 207] width 224 height 104
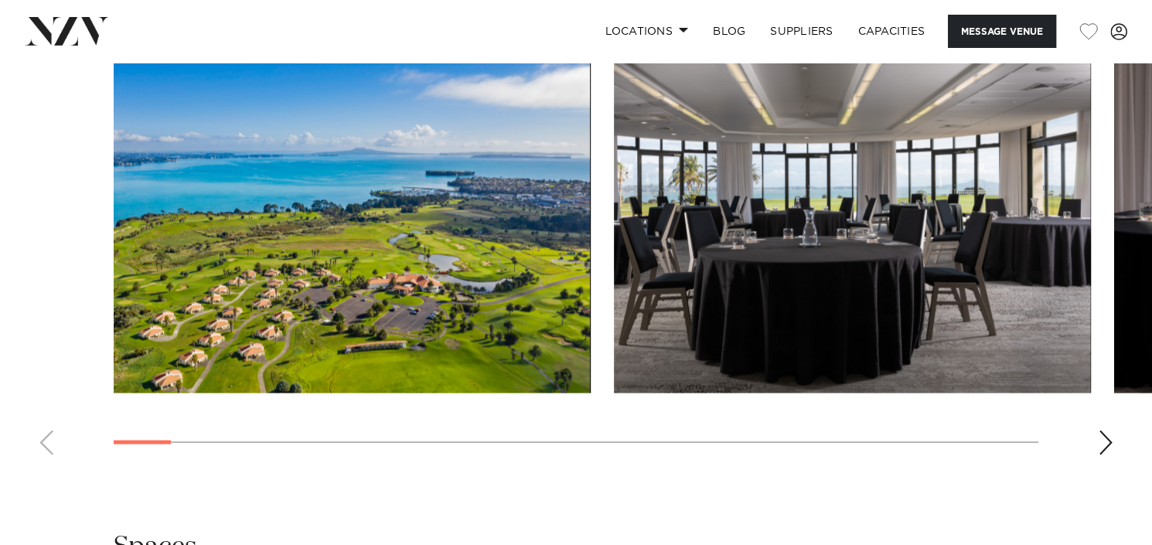
scroll to position [2088, 0]
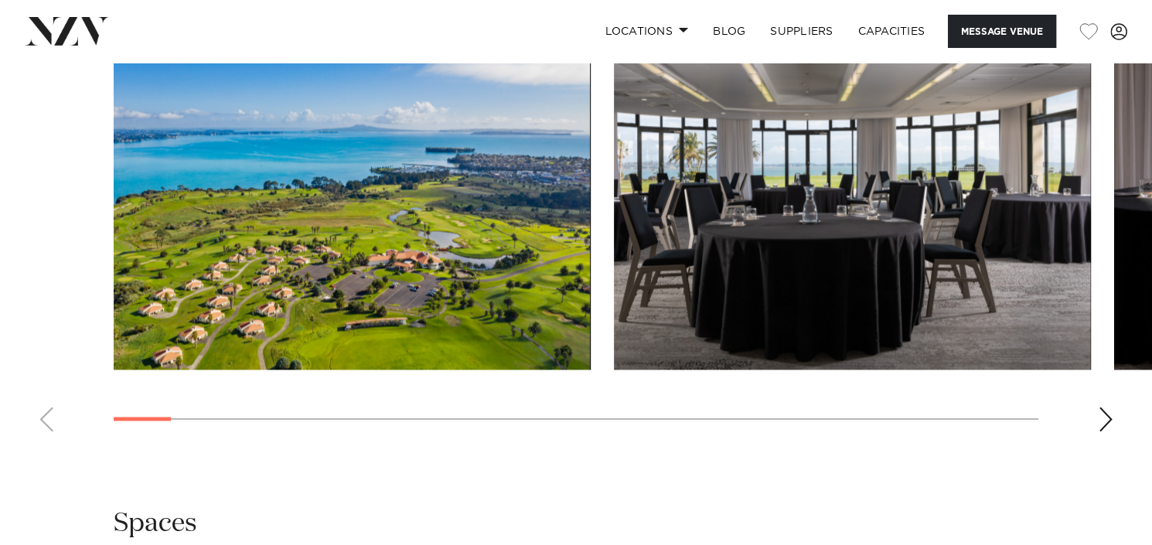
click at [1105, 432] on div "Next slide" at bounding box center [1105, 419] width 15 height 25
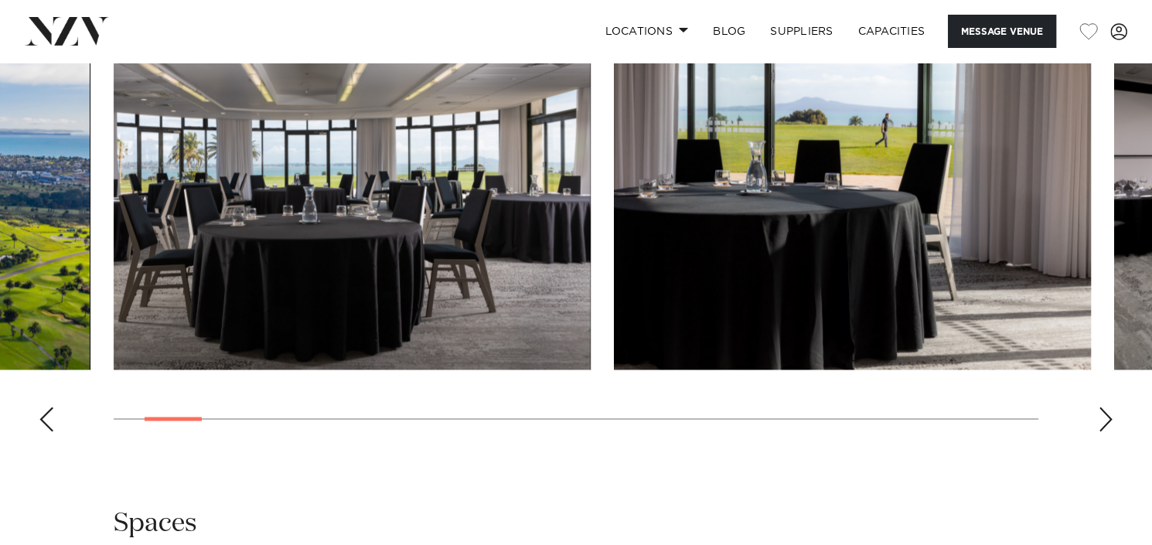
click at [1105, 432] on div "Next slide" at bounding box center [1105, 419] width 15 height 25
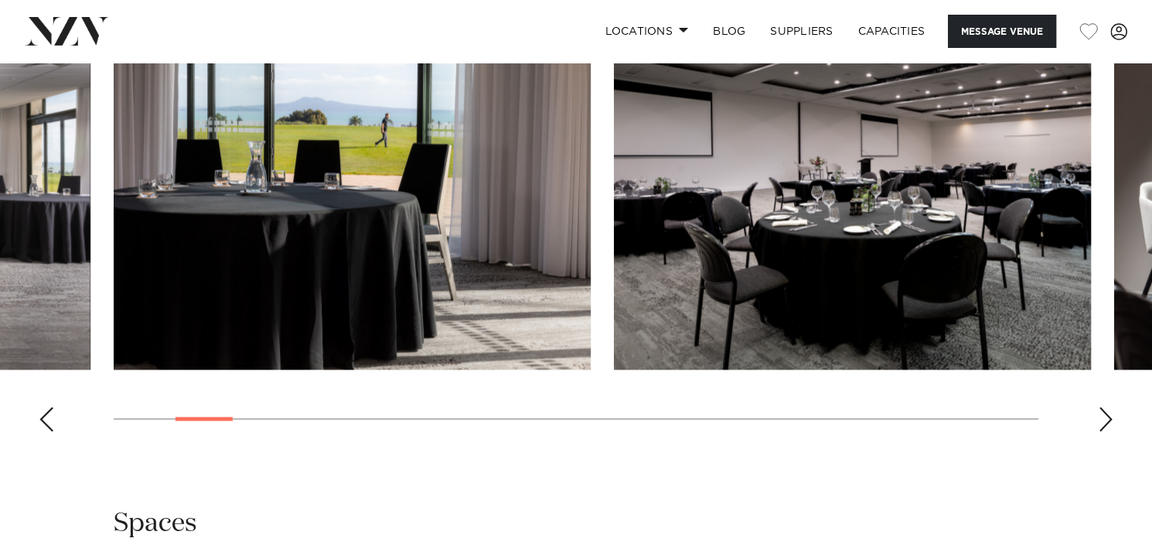
click at [1105, 432] on div "Next slide" at bounding box center [1105, 419] width 15 height 25
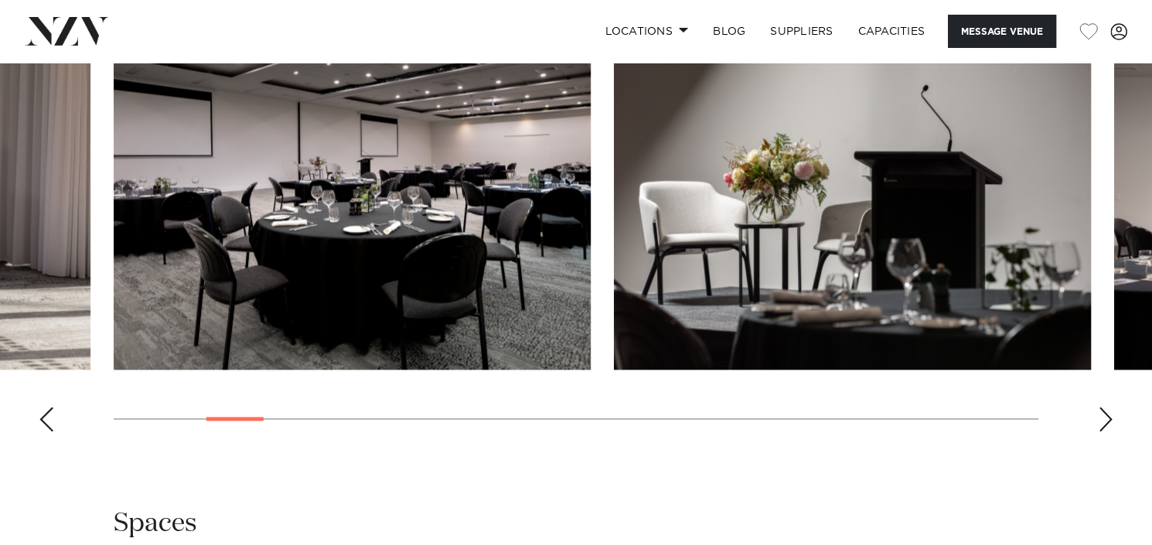
click at [1105, 432] on div "Next slide" at bounding box center [1105, 419] width 15 height 25
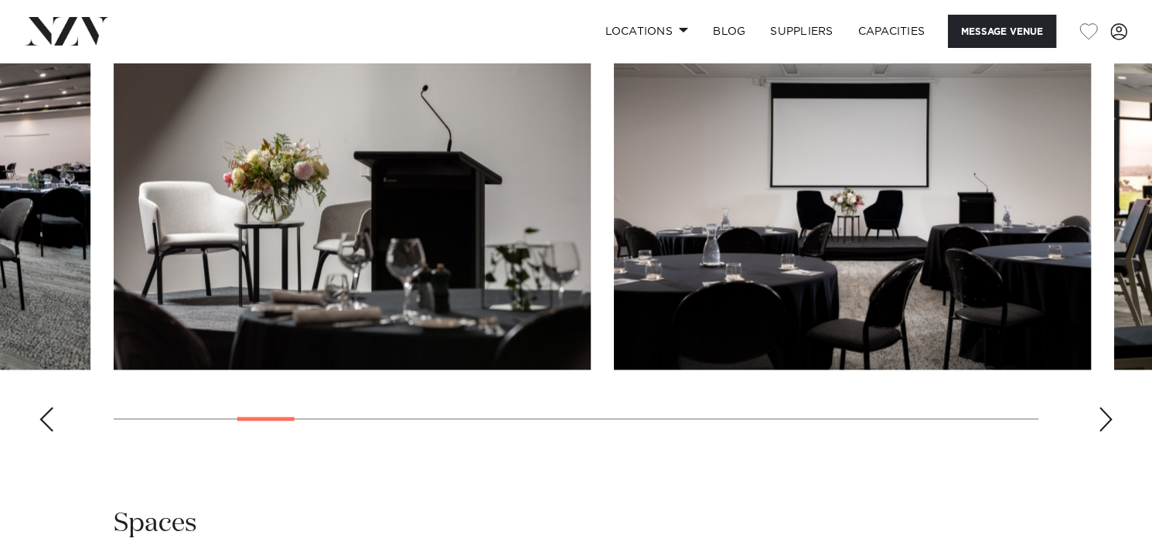
click at [1105, 432] on div "Next slide" at bounding box center [1105, 419] width 15 height 25
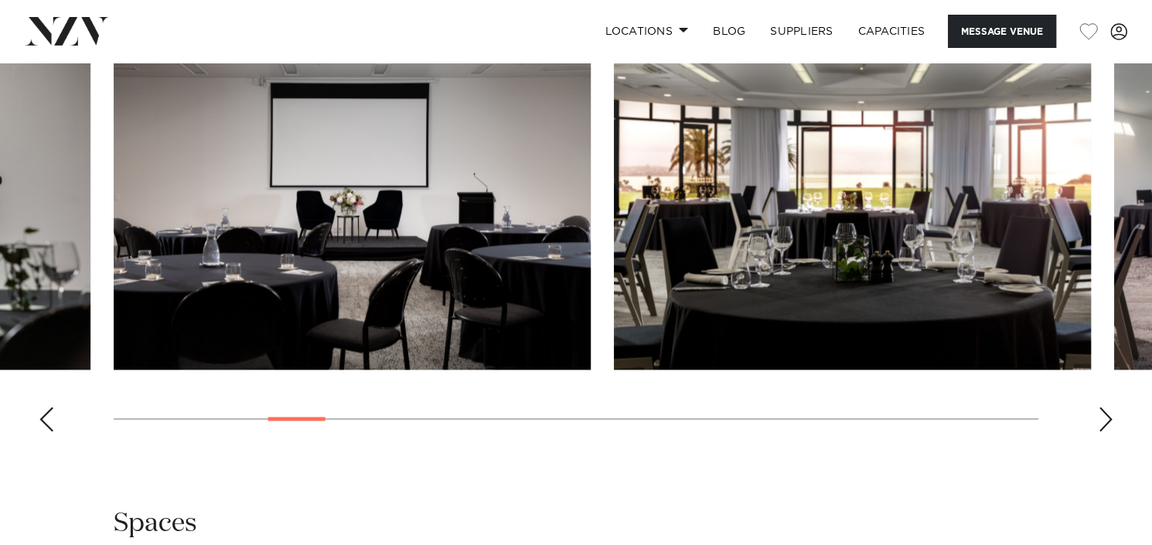
click at [1105, 432] on div "Next slide" at bounding box center [1105, 419] width 15 height 25
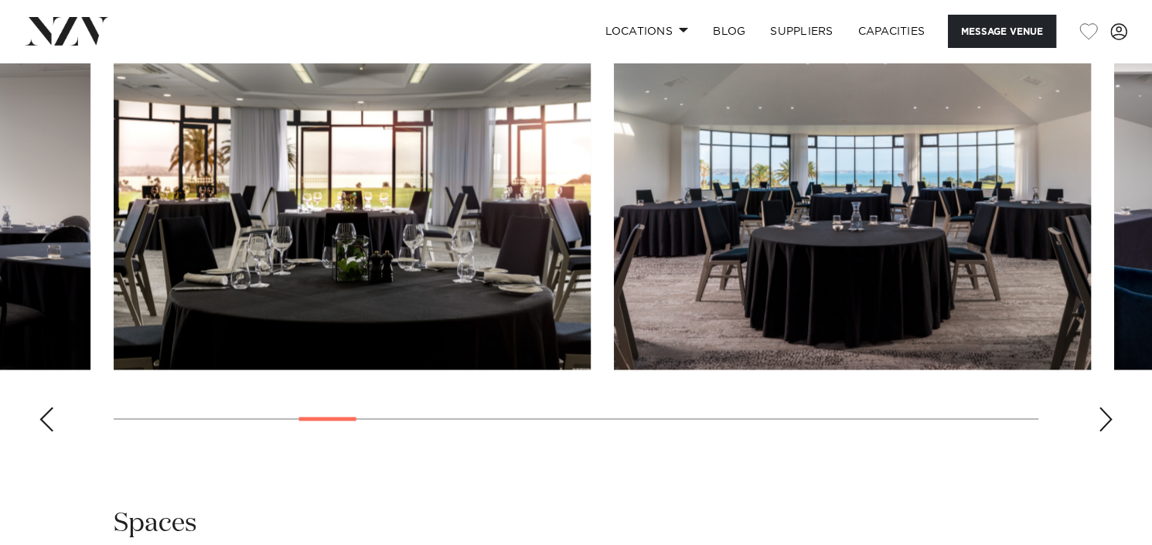
click at [1105, 432] on div "Next slide" at bounding box center [1105, 419] width 15 height 25
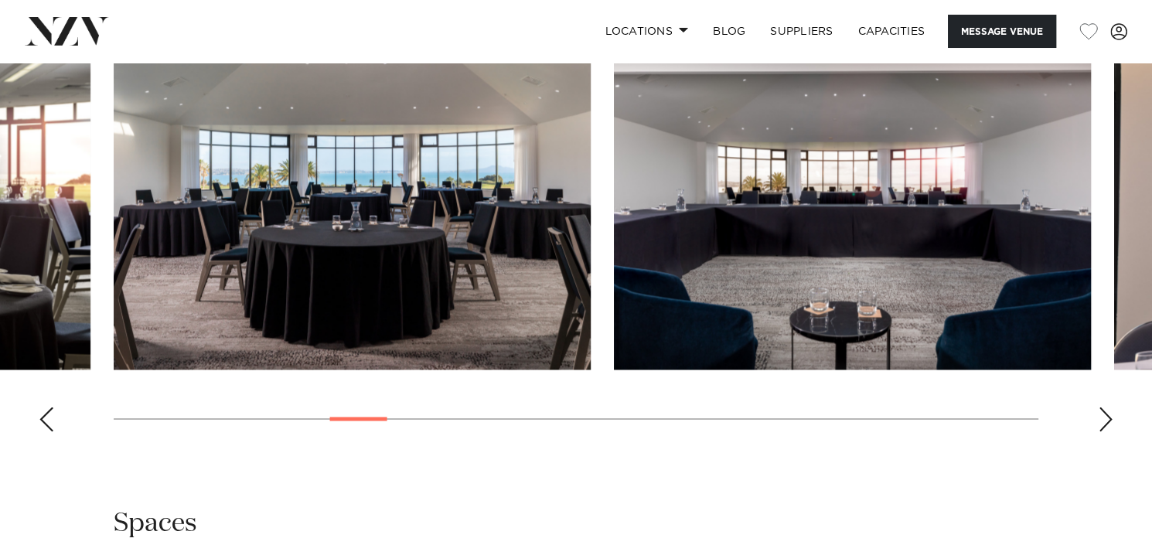
click at [1105, 432] on div "Next slide" at bounding box center [1105, 419] width 15 height 25
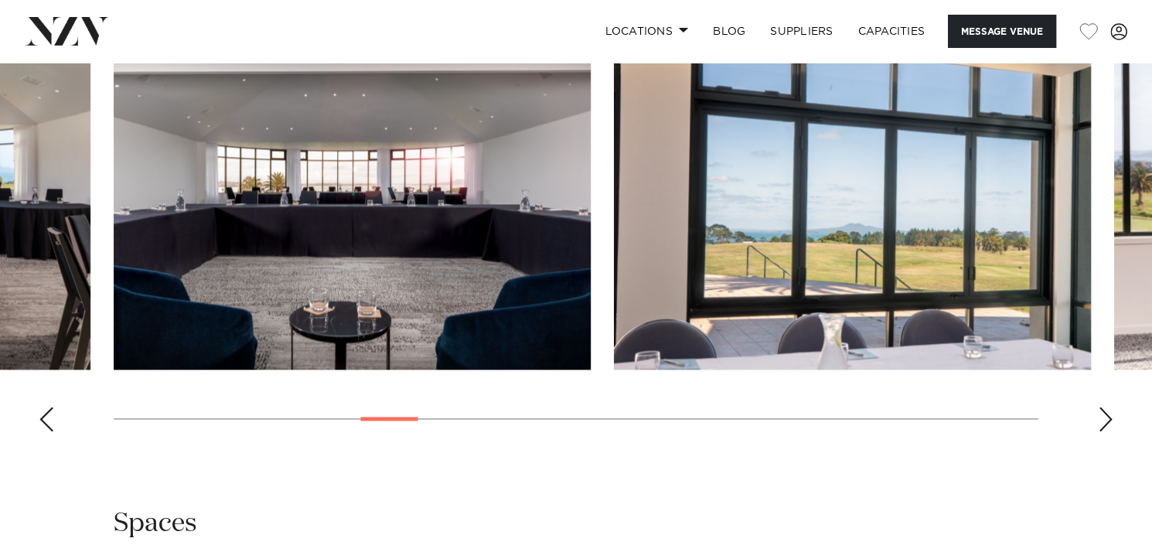
click at [1105, 432] on div "Next slide" at bounding box center [1105, 419] width 15 height 25
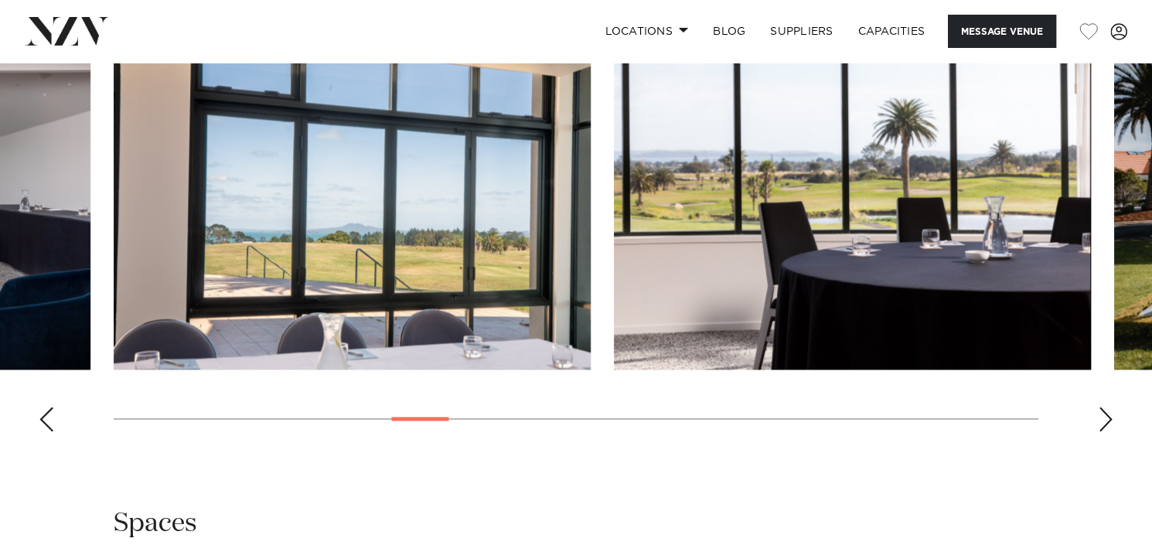
click at [1105, 432] on div "Next slide" at bounding box center [1105, 419] width 15 height 25
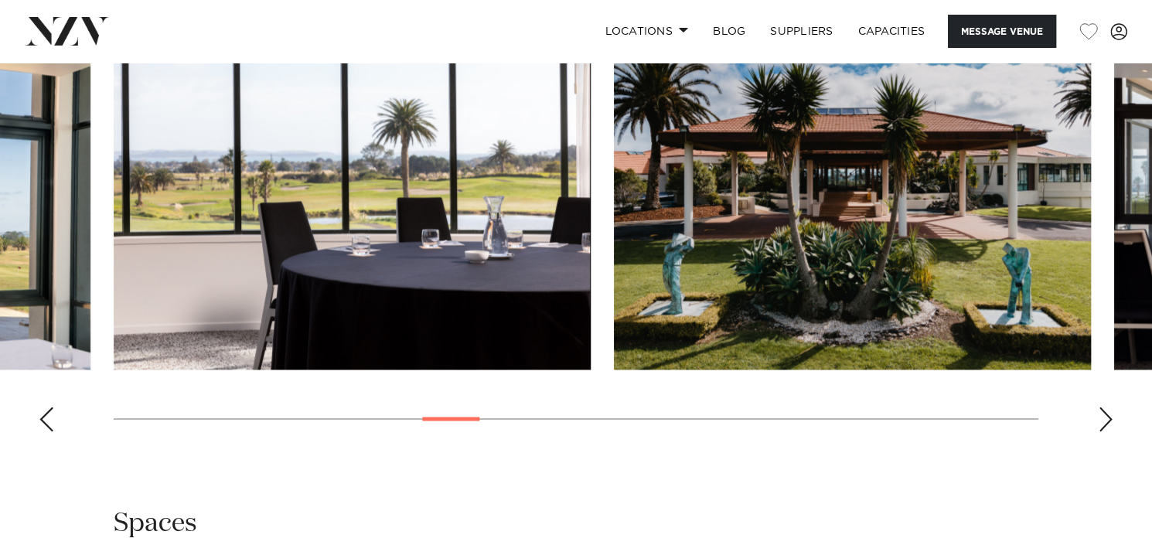
click at [1105, 432] on div "Next slide" at bounding box center [1105, 419] width 15 height 25
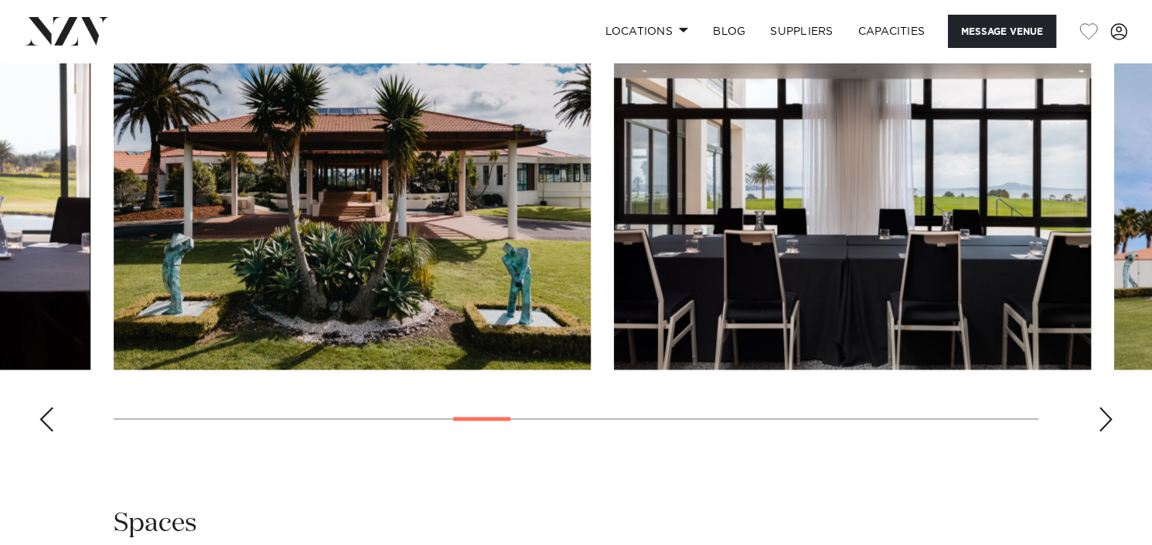
click at [1105, 432] on div "Next slide" at bounding box center [1105, 419] width 15 height 25
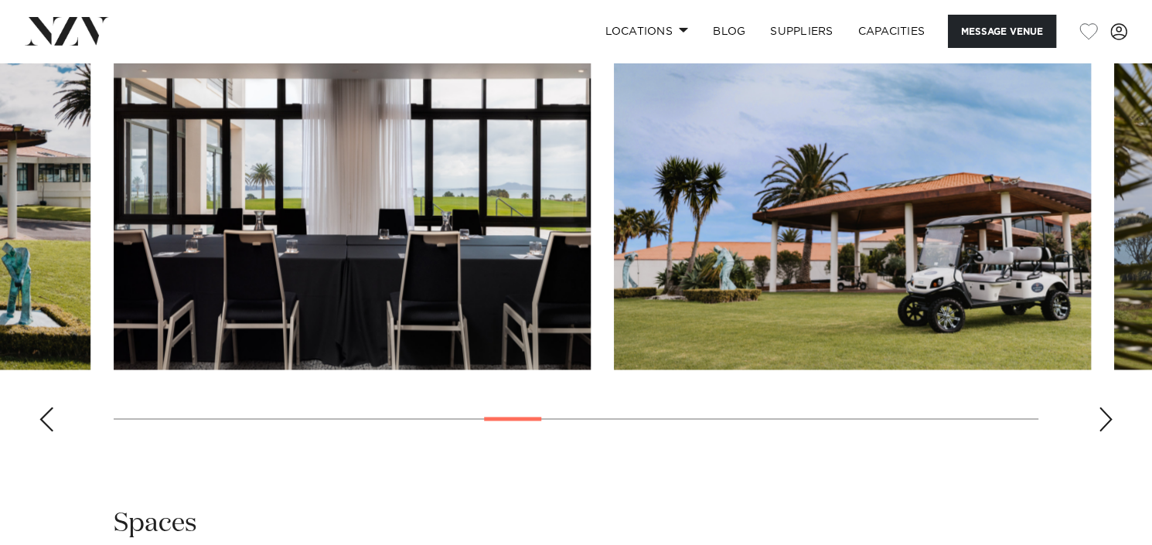
click at [1105, 432] on div "Next slide" at bounding box center [1105, 419] width 15 height 25
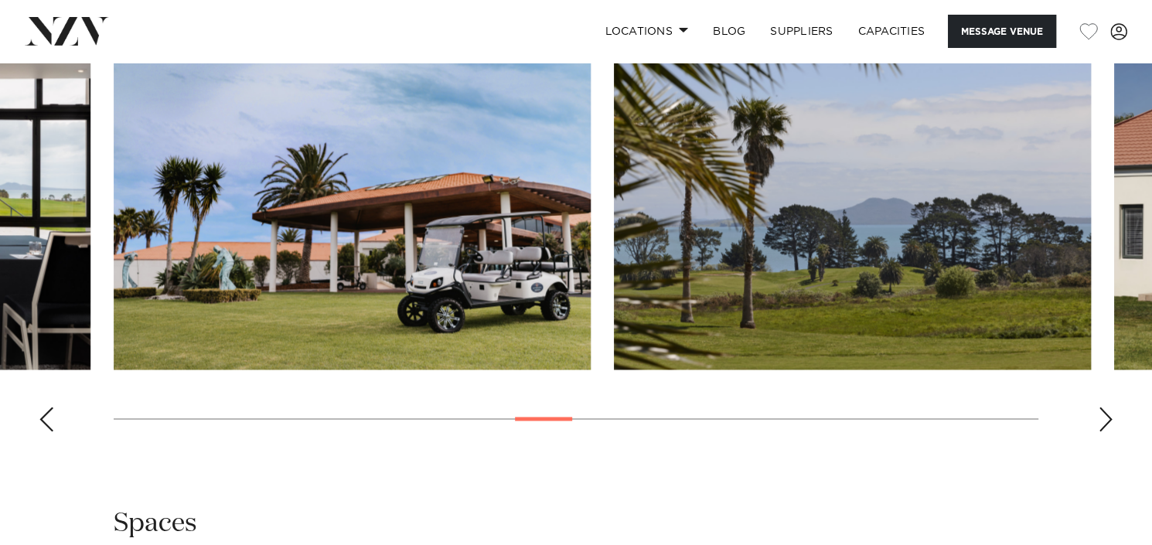
click at [1105, 432] on div "Next slide" at bounding box center [1105, 419] width 15 height 25
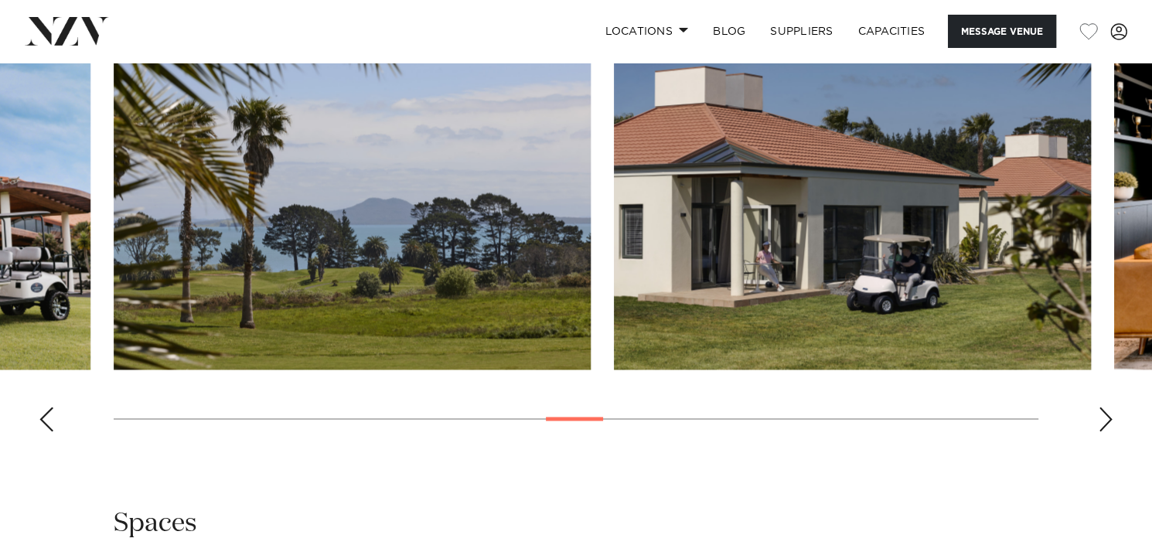
click at [1105, 432] on div "Next slide" at bounding box center [1105, 419] width 15 height 25
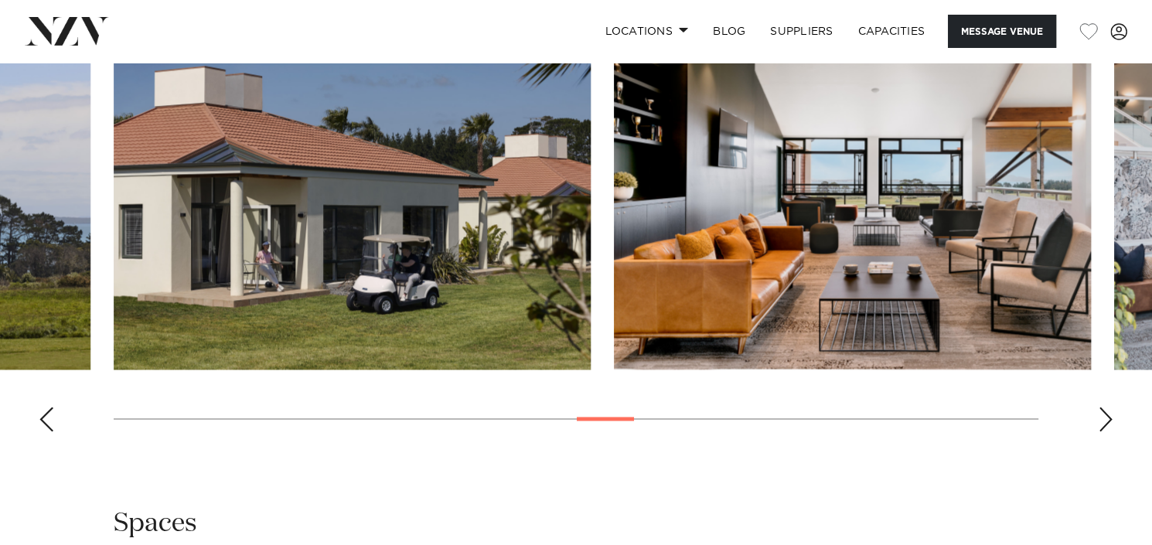
click at [1105, 432] on div "Next slide" at bounding box center [1105, 419] width 15 height 25
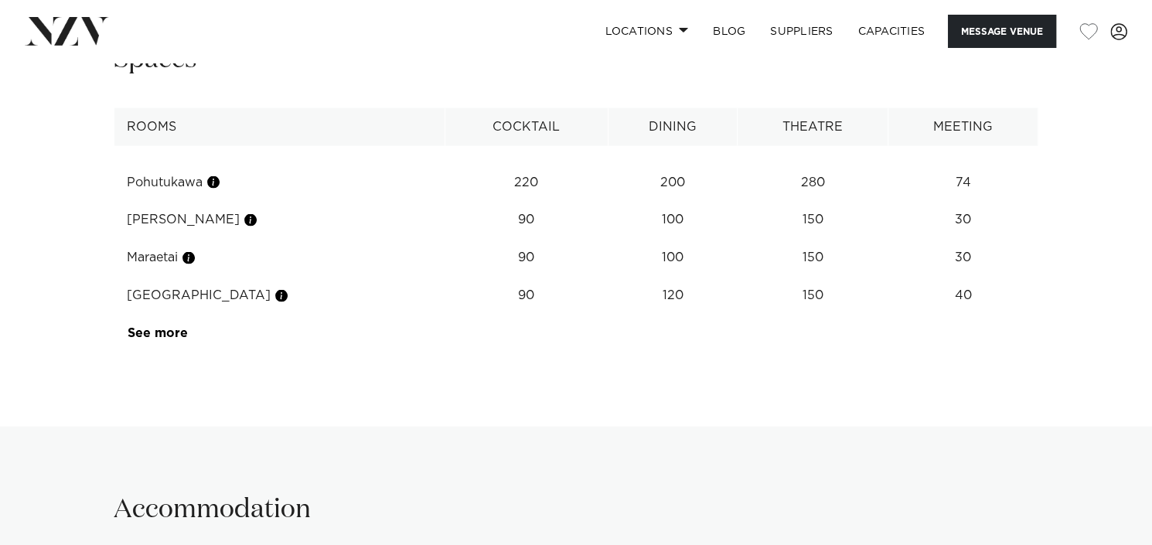
scroll to position [2552, 0]
click at [156, 339] on link "See more" at bounding box center [188, 332] width 121 height 12
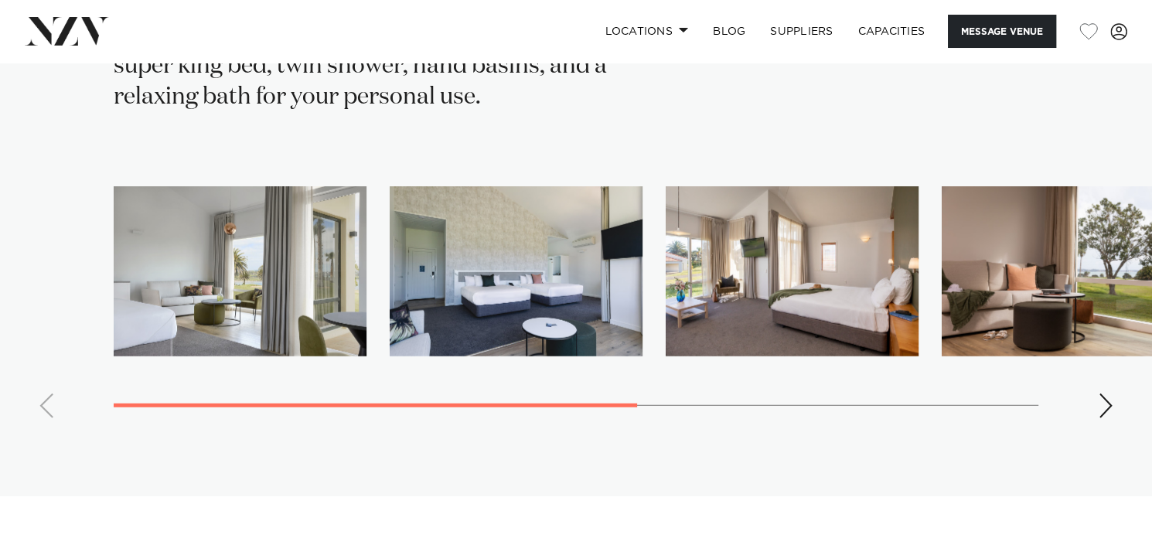
scroll to position [3325, 0]
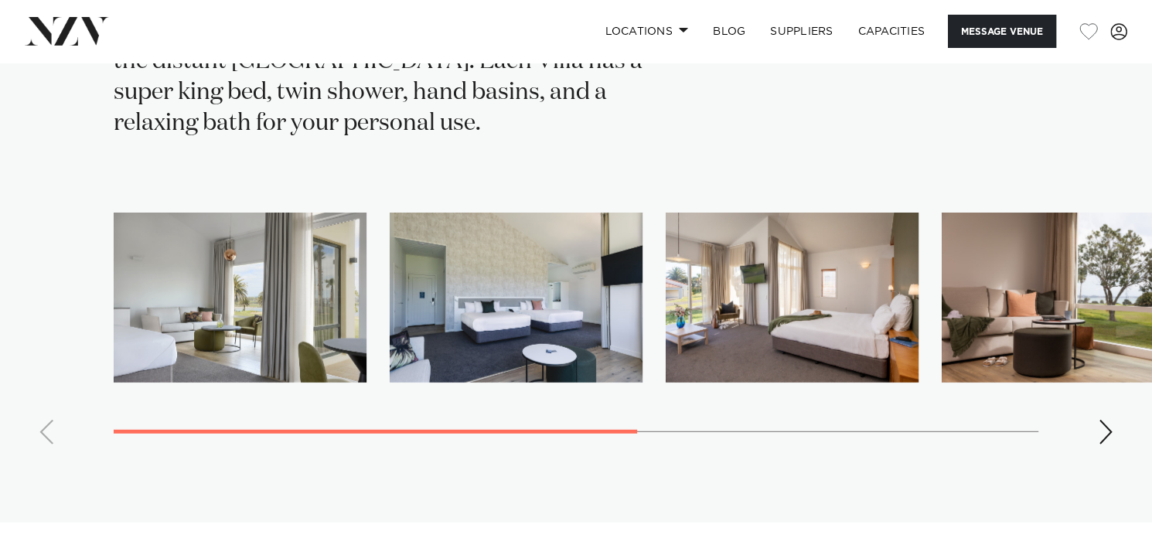
click at [1100, 420] on div "Next slide" at bounding box center [1105, 432] width 15 height 25
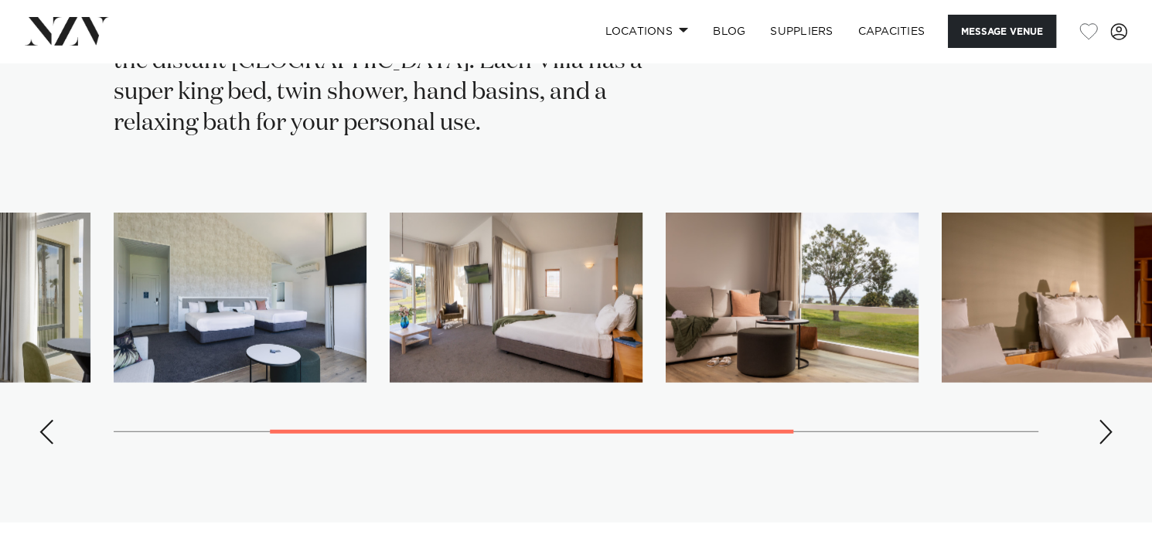
click at [1100, 420] on div "Next slide" at bounding box center [1105, 432] width 15 height 25
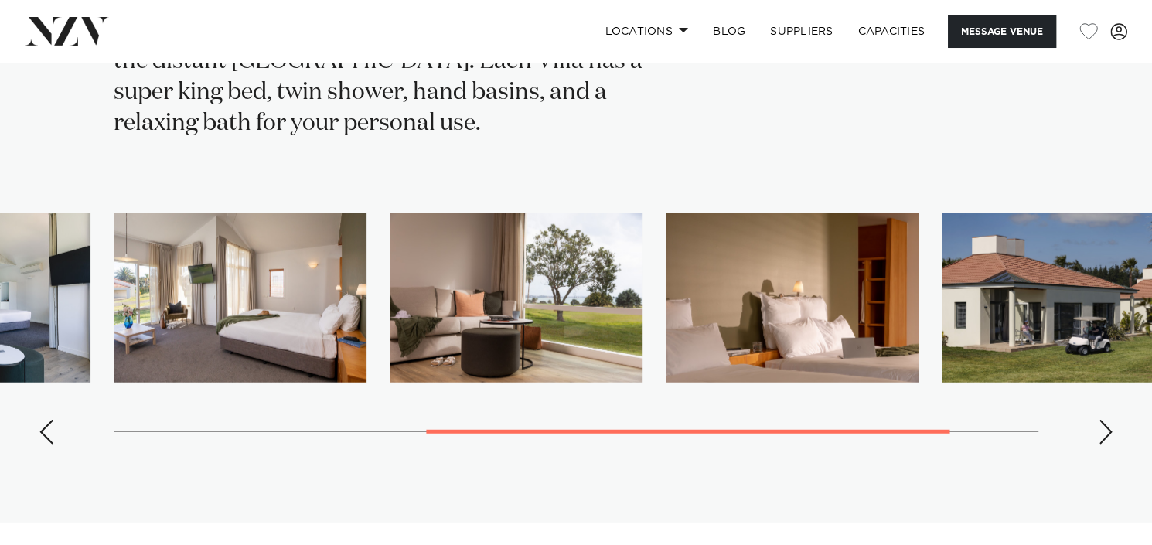
click at [1100, 420] on div "Next slide" at bounding box center [1105, 432] width 15 height 25
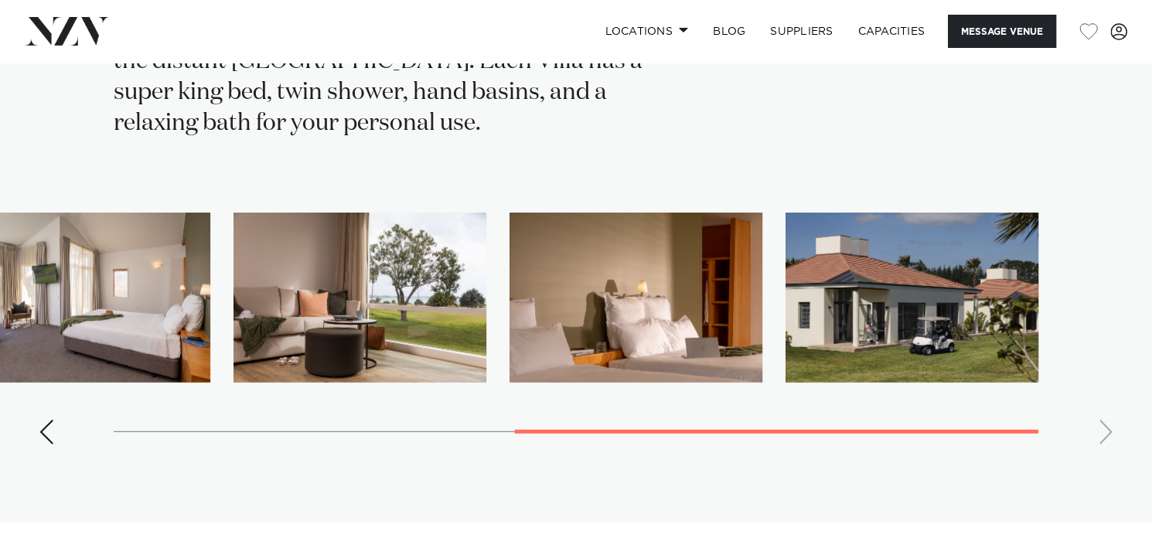
click at [1111, 420] on swiper-container at bounding box center [576, 335] width 1152 height 245
click at [1107, 421] on swiper-container at bounding box center [576, 335] width 1152 height 245
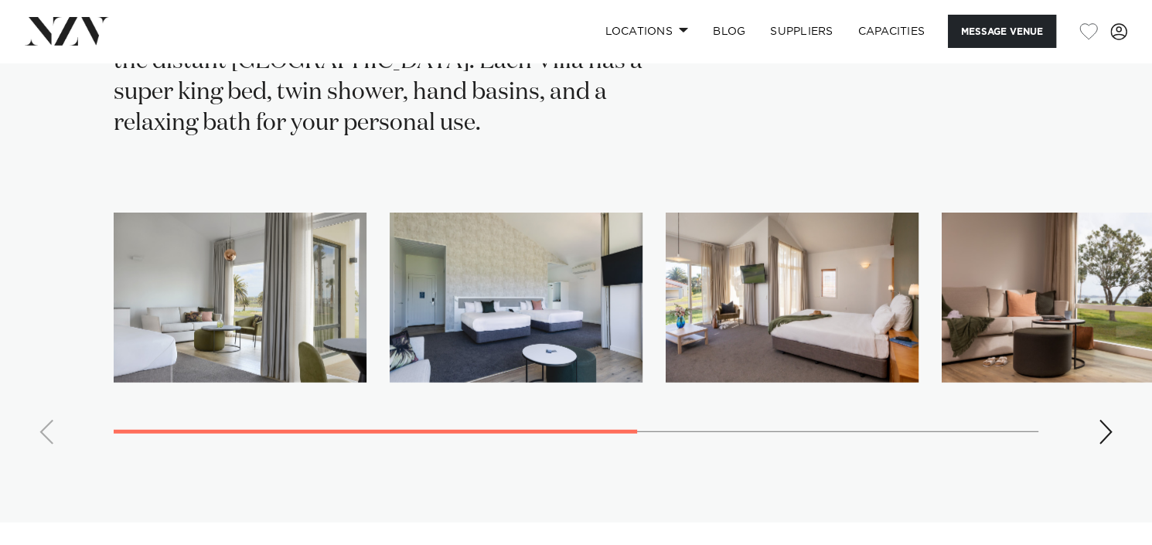
click at [435, 408] on swiper-container at bounding box center [576, 335] width 1152 height 245
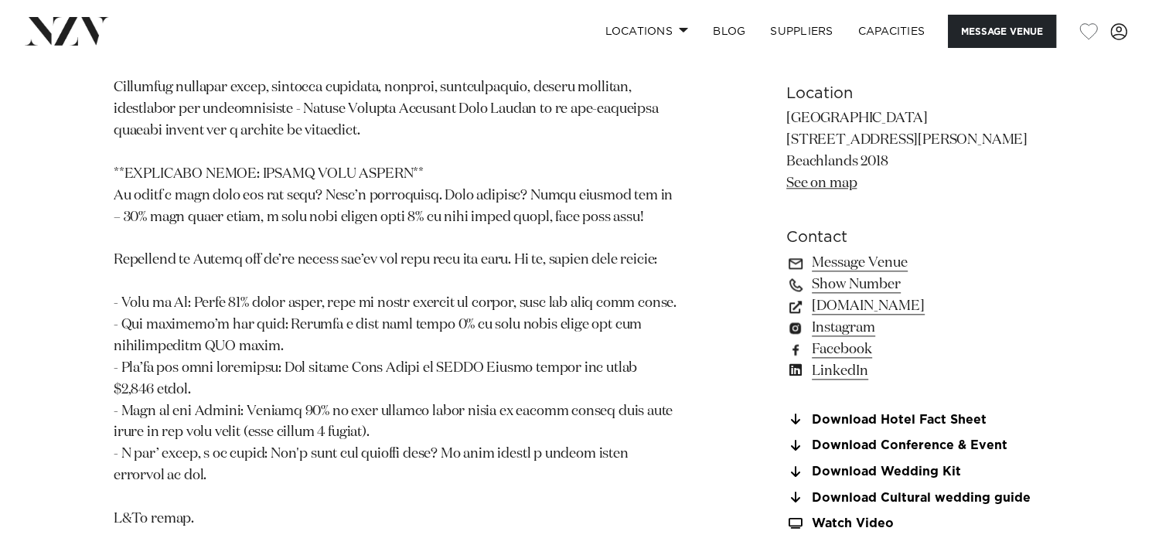
scroll to position [1624, 0]
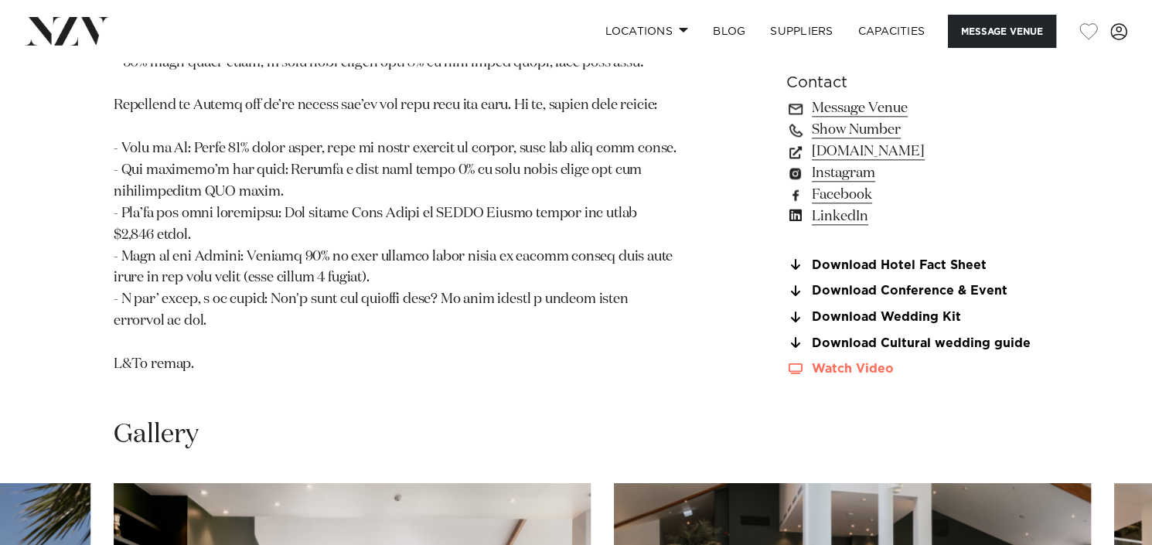
click at [863, 376] on link "Watch Video" at bounding box center [913, 369] width 252 height 13
